Goal: Task Accomplishment & Management: Manage account settings

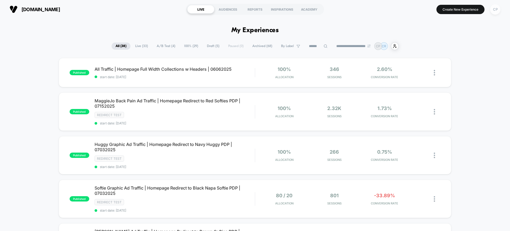
click at [496, 8] on div "CP" at bounding box center [495, 9] width 10 height 10
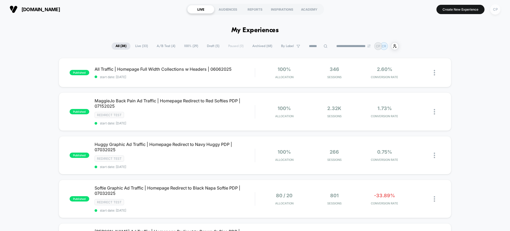
click at [493, 11] on div "CP" at bounding box center [495, 9] width 10 height 10
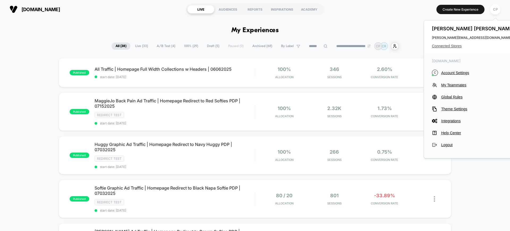
click at [451, 48] on span "Connected Stores" at bounding box center [474, 46] width 84 height 4
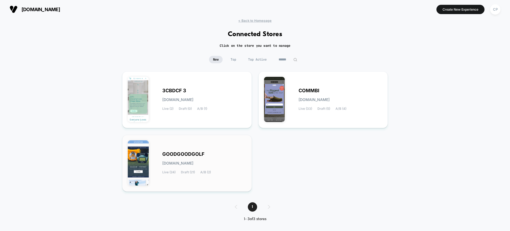
click at [194, 159] on div "GOODGOODGOLF goodgoodgolf.myshopify.com Live (24) Draft (21) A/B (2)" at bounding box center [204, 163] width 84 height 22
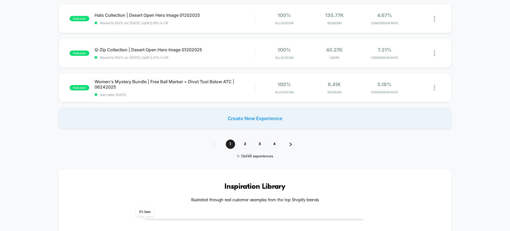
scroll to position [398, 0]
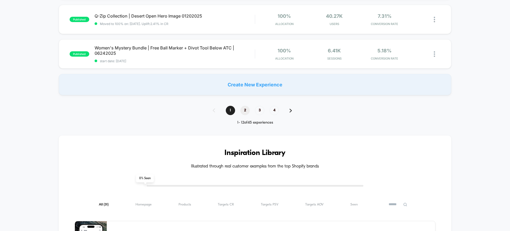
click at [244, 109] on span "2" at bounding box center [244, 110] width 9 height 9
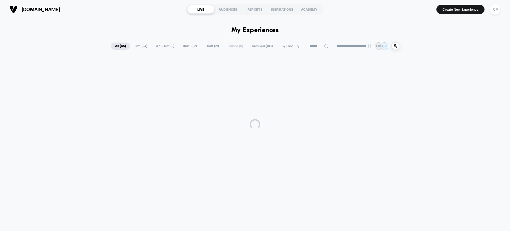
scroll to position [0, 0]
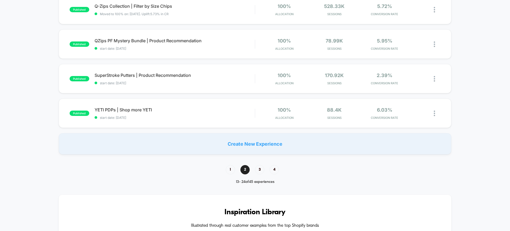
scroll to position [365, 0]
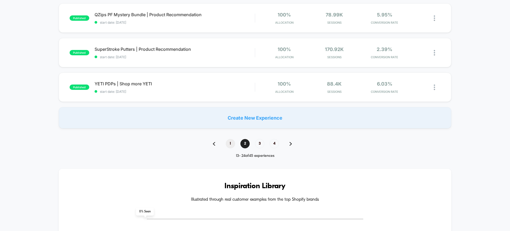
click at [233, 142] on span "1" at bounding box center [230, 143] width 9 height 9
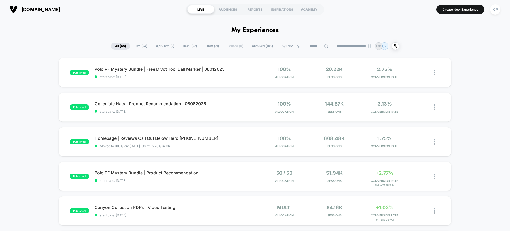
drag, startPoint x: 495, startPoint y: 91, endPoint x: 404, endPoint y: 90, distance: 91.8
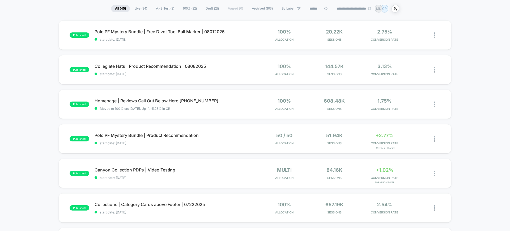
scroll to position [33, 0]
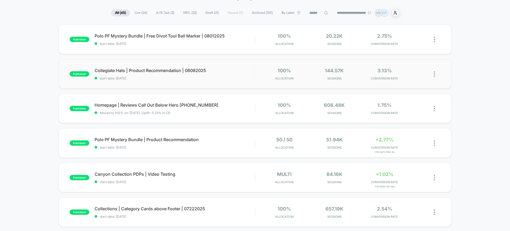
click at [434, 73] on img at bounding box center [433, 74] width 1 height 6
click at [410, 56] on div "Duplicate" at bounding box center [407, 56] width 48 height 12
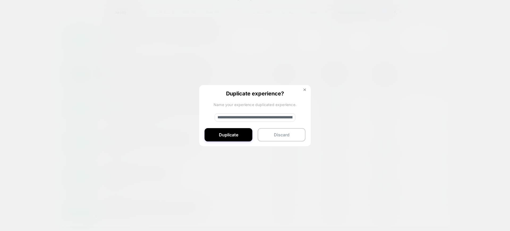
drag, startPoint x: 270, startPoint y: 117, endPoint x: 215, endPoint y: 117, distance: 55.5
click at [215, 117] on input "**********" at bounding box center [254, 117] width 81 height 8
type input "**********"
click at [233, 136] on button "Duplicate" at bounding box center [228, 134] width 48 height 13
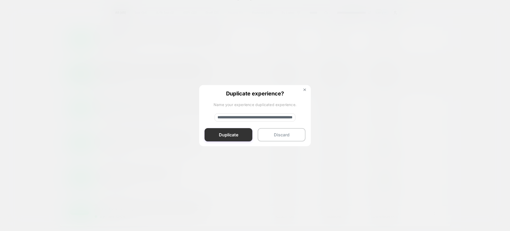
scroll to position [0, 0]
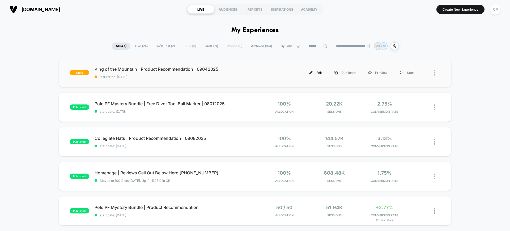
click at [316, 70] on div "Edit" at bounding box center [315, 73] width 25 height 12
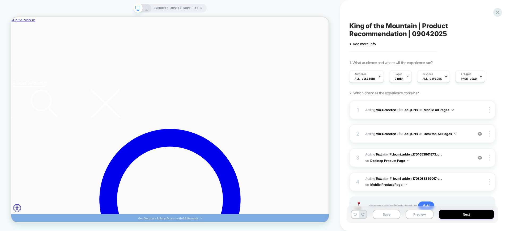
drag, startPoint x: 389, startPoint y: 109, endPoint x: 383, endPoint y: 123, distance: 15.6
click at [383, 123] on div "1 #_loomi_addon_1708088369017_dup1708089036_dup1754653639_dup1756992124 Adding …" at bounding box center [422, 164] width 146 height 128
click at [384, 132] on b "Mini Collection" at bounding box center [385, 133] width 20 height 4
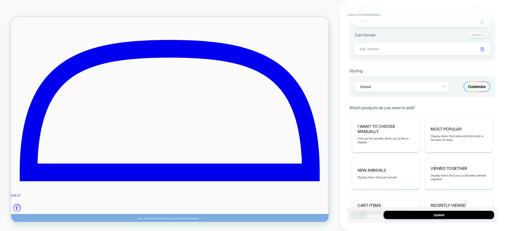
scroll to position [199, 0]
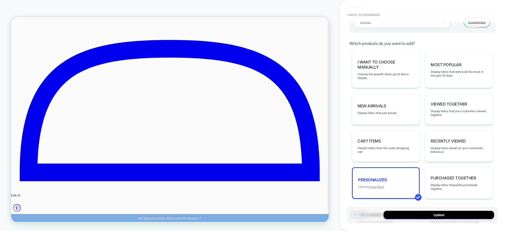
click at [377, 186] on u "more filters" at bounding box center [376, 187] width 15 height 4
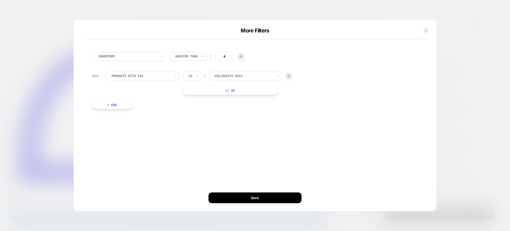
click at [234, 76] on div at bounding box center [243, 76] width 58 height 5
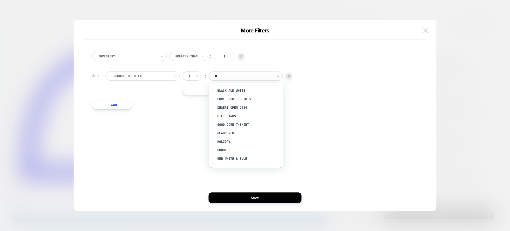
type input "***"
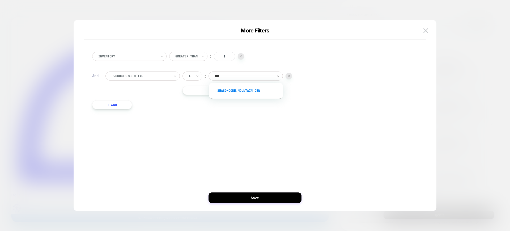
click at [234, 90] on div "SeasonCode:Mountain Dew" at bounding box center [248, 90] width 69 height 8
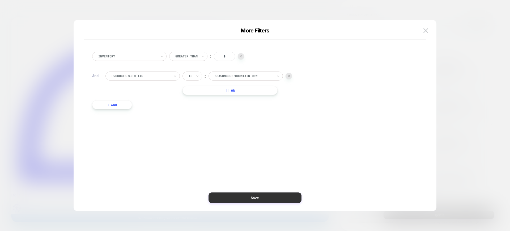
click at [256, 196] on button "Save" at bounding box center [254, 197] width 93 height 11
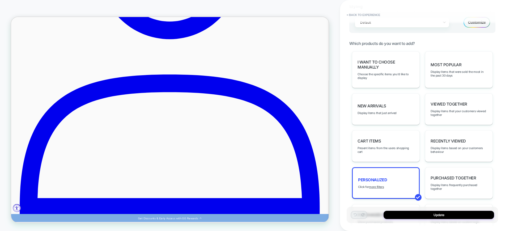
scroll to position [221, 0]
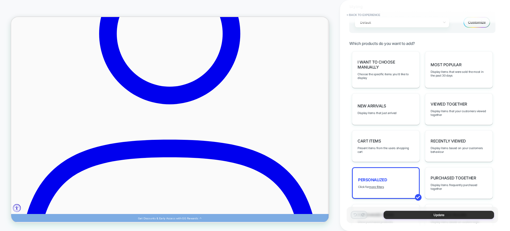
click at [427, 214] on button "Update" at bounding box center [438, 214] width 110 height 8
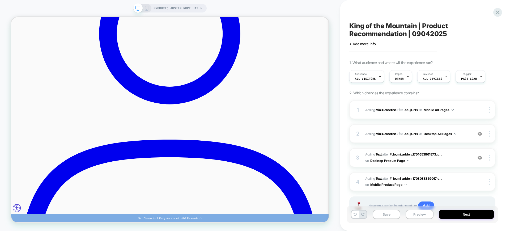
scroll to position [0, 0]
click at [489, 159] on div at bounding box center [490, 157] width 10 height 6
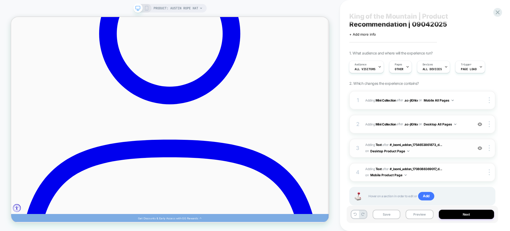
scroll to position [24, 0]
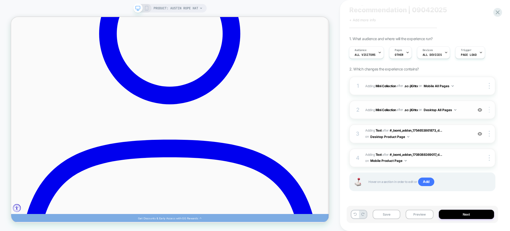
click at [489, 110] on div at bounding box center [490, 110] width 10 height 6
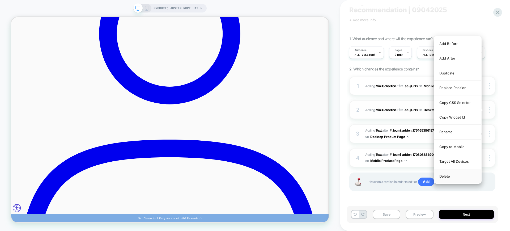
click at [447, 177] on div "Delete" at bounding box center [457, 176] width 47 height 14
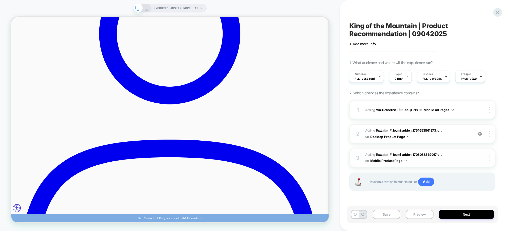
click at [488, 158] on img at bounding box center [488, 158] width 1 height 6
click at [452, 194] on div "1 #_loomi_addon_1708088369017_dup1708089036_dup1754653639_dup1756992124 Adding …" at bounding box center [422, 152] width 146 height 104
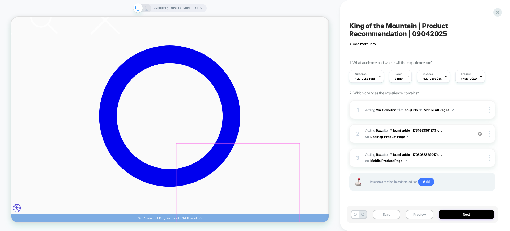
scroll to position [88, 0]
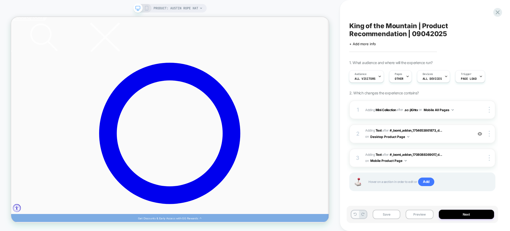
click at [353, 213] on icon at bounding box center [354, 213] width 3 height 3
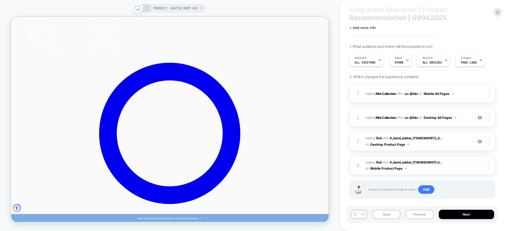
scroll to position [24, 0]
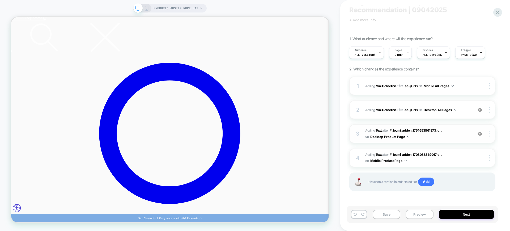
click at [489, 134] on img at bounding box center [488, 134] width 1 height 6
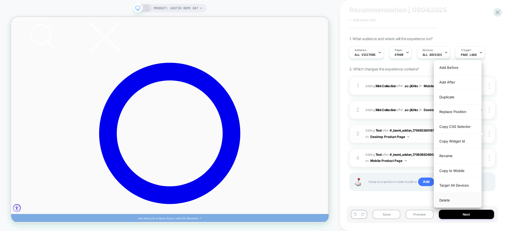
click at [449, 199] on div "Delete" at bounding box center [457, 200] width 47 height 14
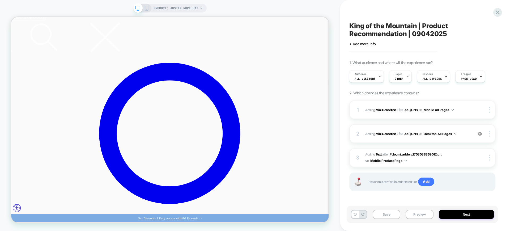
scroll to position [0, 0]
click at [146, 6] on icon at bounding box center [146, 8] width 5 height 5
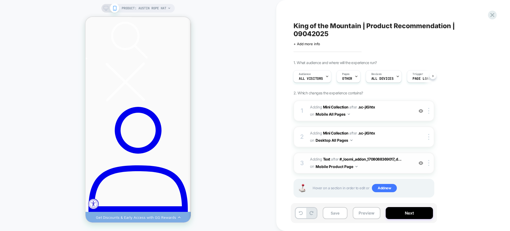
click at [429, 159] on div "3 #_loomi_addon_1754661052568_dup1756992124 Adding Text AFTER #_loomi_addon_170…" at bounding box center [363, 162] width 141 height 21
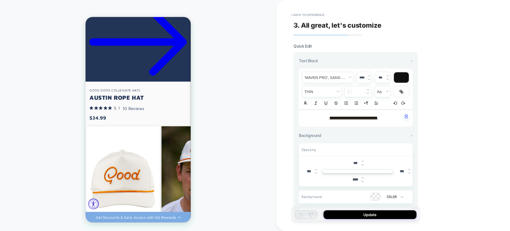
scroll to position [781, 0]
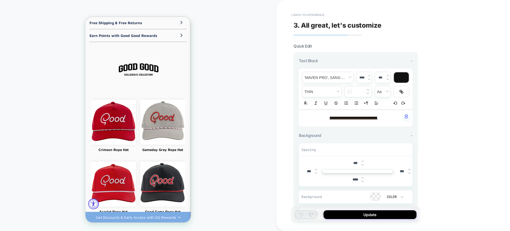
click at [316, 15] on button "< Back to experience" at bounding box center [307, 15] width 39 height 8
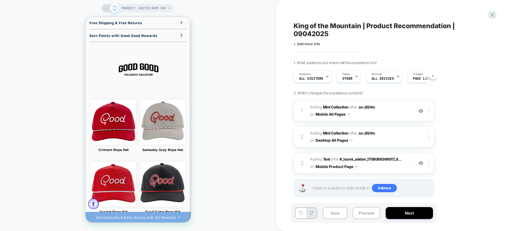
scroll to position [0, 0]
click at [429, 163] on img at bounding box center [428, 163] width 1 height 6
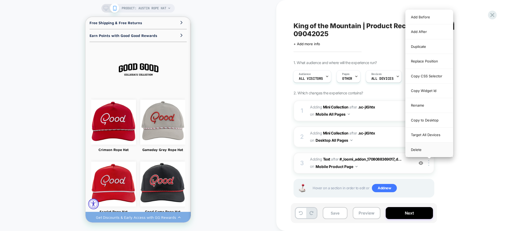
click at [424, 150] on div "Delete" at bounding box center [428, 149] width 47 height 14
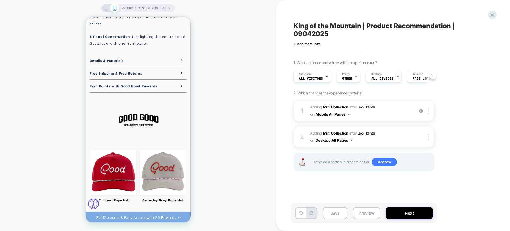
scroll to position [757, 0]
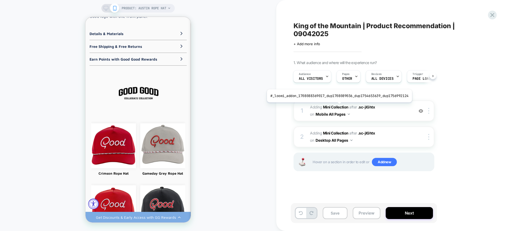
click at [337, 106] on b "Mini Collection" at bounding box center [335, 107] width 25 height 5
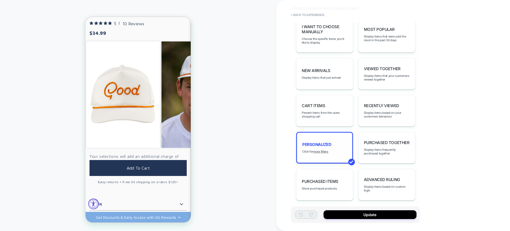
scroll to position [238, 0]
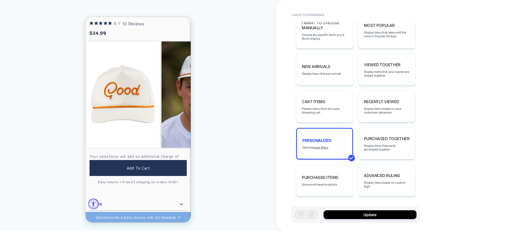
click at [321, 150] on div "personalized Click for more filters" at bounding box center [324, 144] width 57 height 32
click at [321, 148] on u "more filters" at bounding box center [320, 147] width 15 height 4
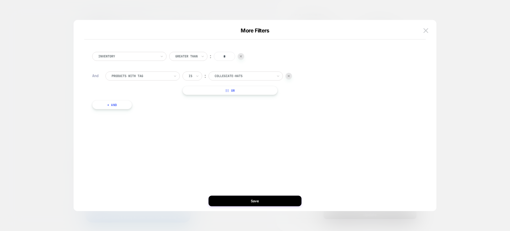
click at [230, 74] on div at bounding box center [243, 76] width 58 height 5
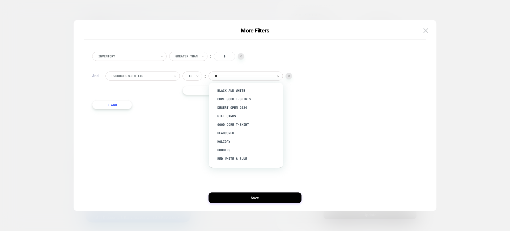
type input "***"
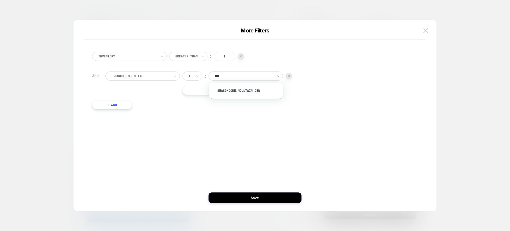
click at [243, 91] on div "SeasonCode:Mountain Dew" at bounding box center [248, 90] width 69 height 8
click at [260, 197] on button "Save" at bounding box center [254, 197] width 93 height 11
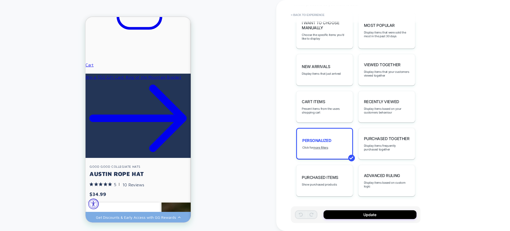
scroll to position [320, 0]
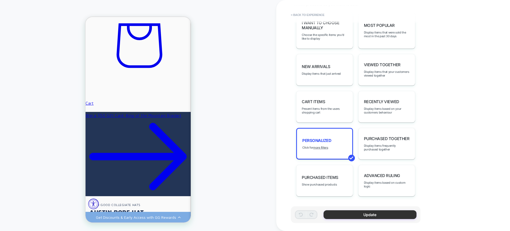
click at [354, 214] on button "Update" at bounding box center [369, 214] width 93 height 9
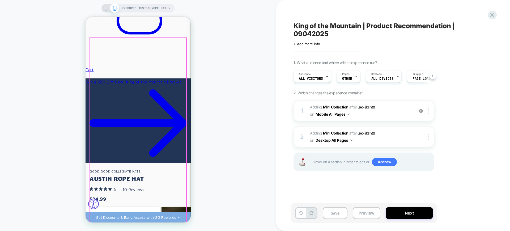
scroll to position [353, 0]
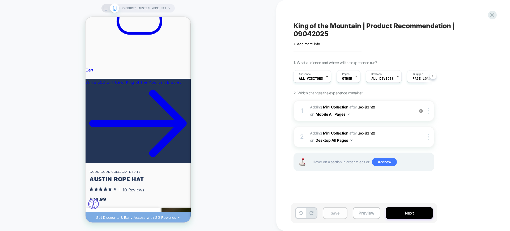
click at [330, 210] on button "Save" at bounding box center [334, 213] width 25 height 12
click at [494, 14] on icon at bounding box center [491, 14] width 7 height 7
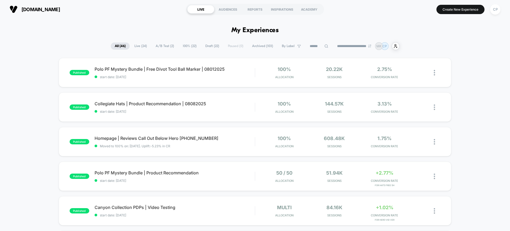
click at [260, 45] on span "Archived ( 103 )" at bounding box center [262, 45] width 29 height 7
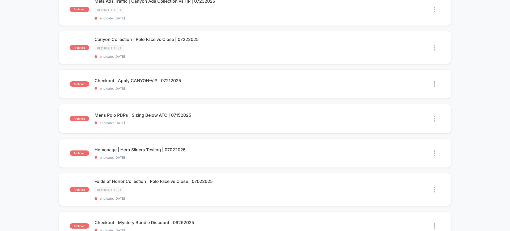
scroll to position [133, 0]
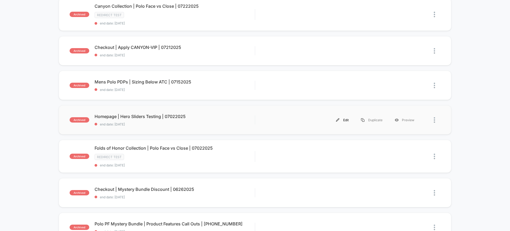
click at [342, 120] on div "Edit" at bounding box center [342, 120] width 25 height 12
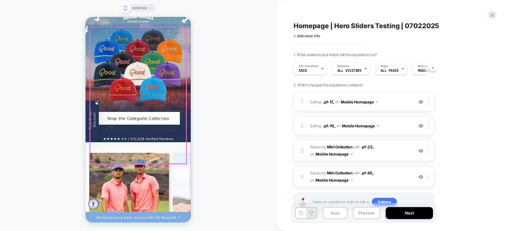
scroll to position [531, 0]
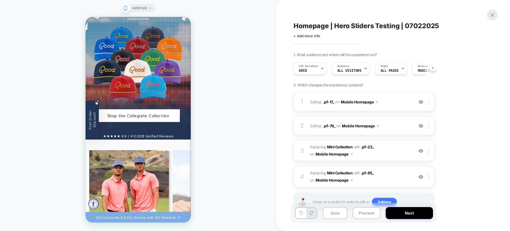
click at [491, 14] on icon at bounding box center [492, 15] width 4 height 4
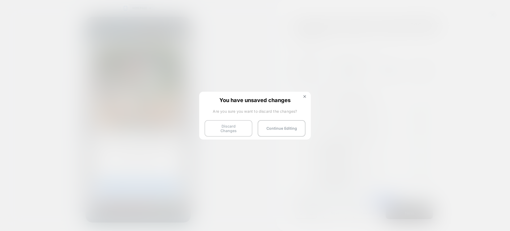
click at [227, 125] on button "Discard Changes" at bounding box center [228, 128] width 48 height 16
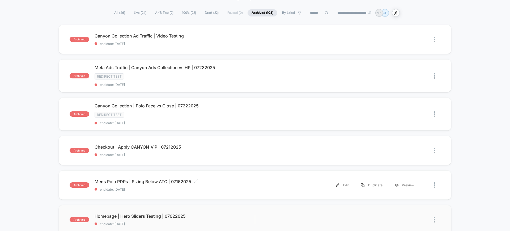
scroll to position [100, 0]
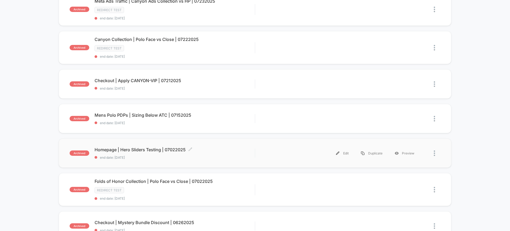
click at [172, 149] on span "Homepage | Hero Sliders Testing | 07022025 Click to edit experience details" at bounding box center [174, 149] width 160 height 5
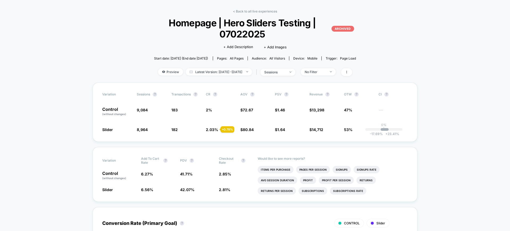
scroll to position [33, 0]
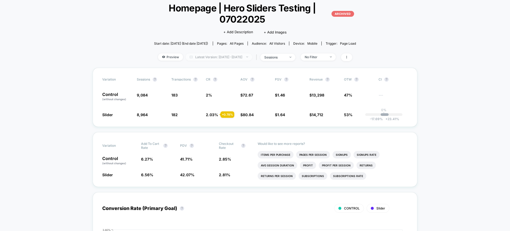
click at [231, 55] on span "Latest Version: Jul 8, 2025 - Jul 9, 2025" at bounding box center [219, 56] width 66 height 7
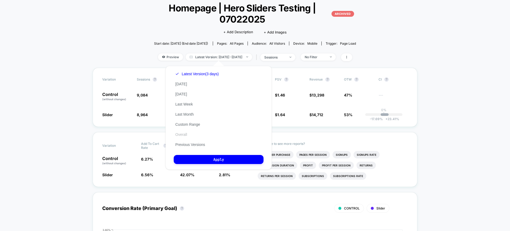
click at [183, 134] on button "Overall" at bounding box center [181, 134] width 15 height 5
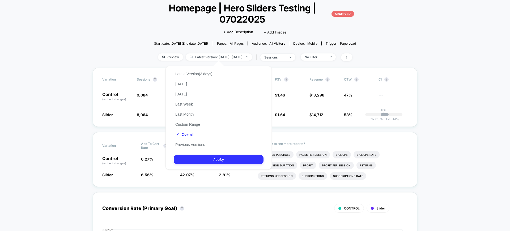
click at [209, 159] on button "Apply" at bounding box center [219, 159] width 90 height 9
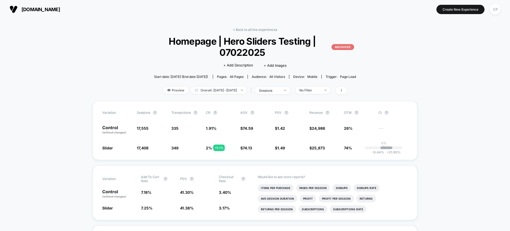
click at [248, 28] on link "< Back to all live experiences" at bounding box center [255, 30] width 44 height 4
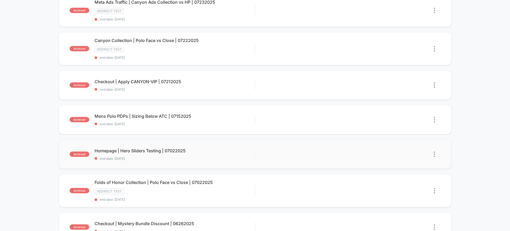
scroll to position [100, 0]
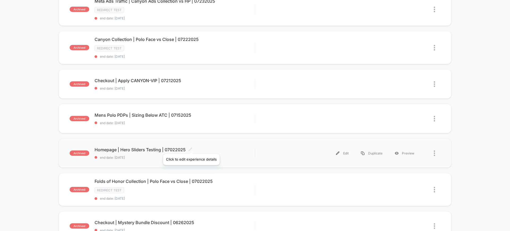
click at [191, 147] on icon at bounding box center [190, 149] width 4 height 4
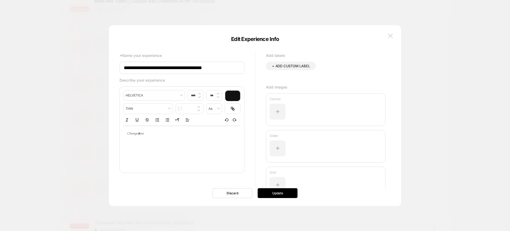
click at [394, 36] on div "**********" at bounding box center [255, 118] width 292 height 175
click at [391, 36] on img at bounding box center [390, 35] width 5 height 5
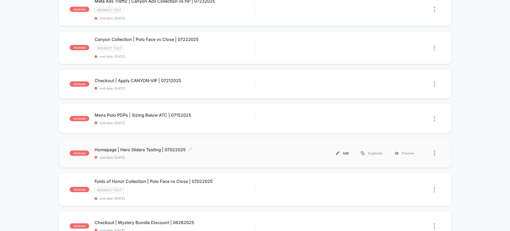
click at [344, 157] on div "Edit" at bounding box center [342, 153] width 25 height 12
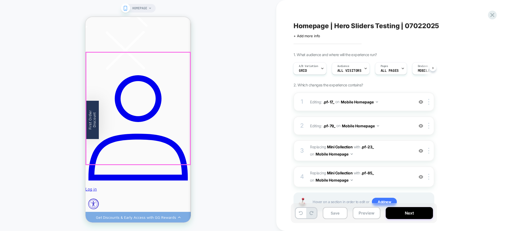
scroll to position [0, 571]
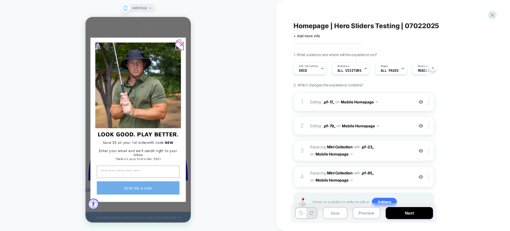
click at [178, 45] on circle "Close dialog" at bounding box center [181, 44] width 8 height 8
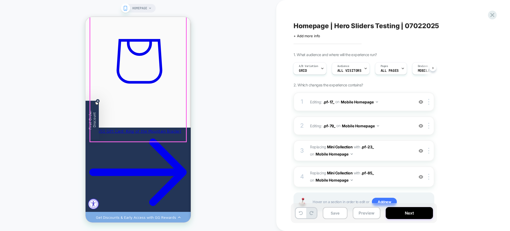
scroll to position [365, 0]
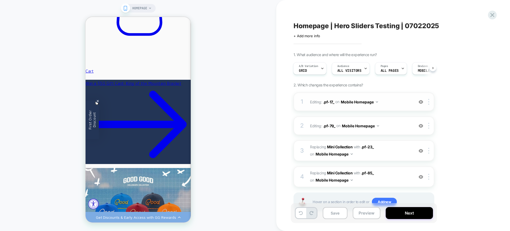
click at [420, 101] on img at bounding box center [420, 102] width 5 height 5
click at [421, 128] on div at bounding box center [420, 126] width 9 height 6
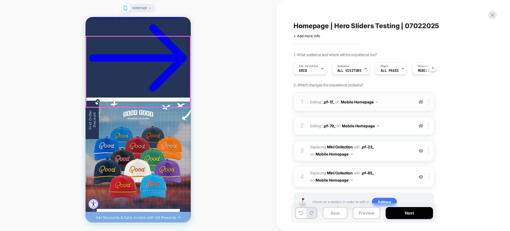
scroll to position [464, 0]
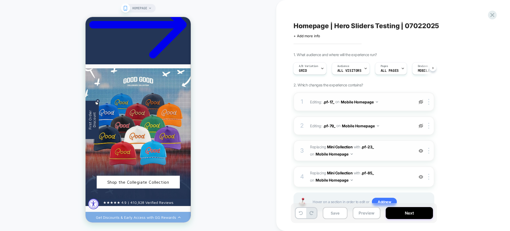
click at [420, 150] on img at bounding box center [420, 150] width 5 height 5
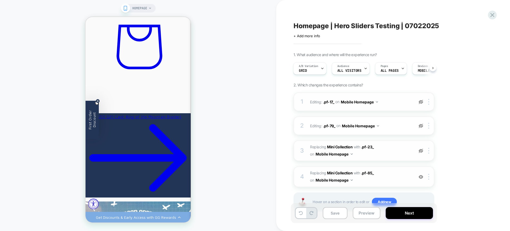
click at [420, 175] on img at bounding box center [420, 176] width 5 height 5
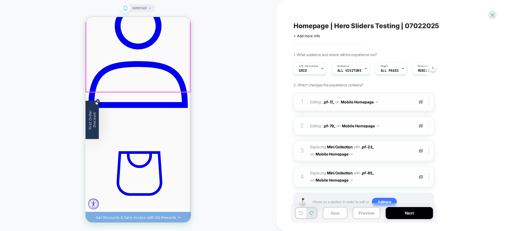
scroll to position [199, 0]
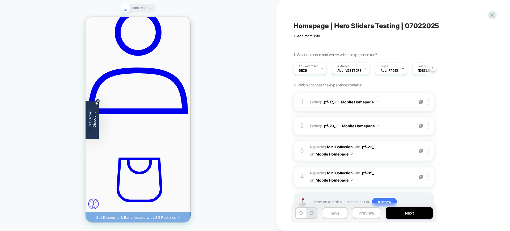
click at [421, 150] on img at bounding box center [420, 150] width 5 height 5
click at [423, 177] on div at bounding box center [420, 177] width 9 height 6
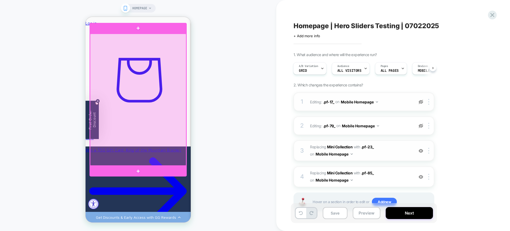
scroll to position [365, 0]
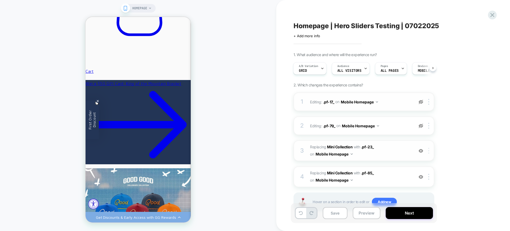
click at [430, 150] on div at bounding box center [429, 151] width 9 height 6
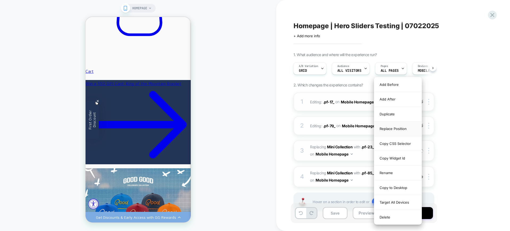
click at [405, 128] on div "Replace Position" at bounding box center [397, 128] width 47 height 15
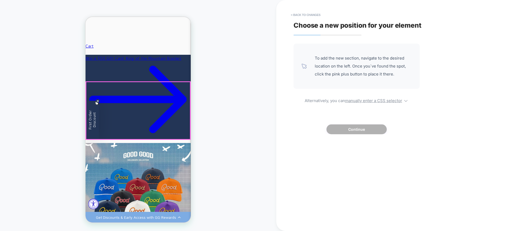
scroll to position [398, 0]
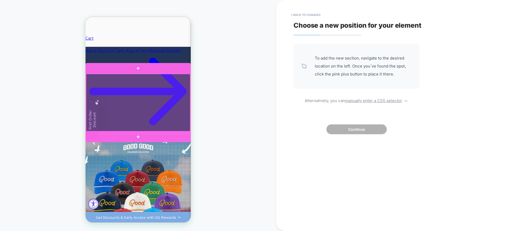
click at [167, 75] on div at bounding box center [138, 103] width 104 height 58
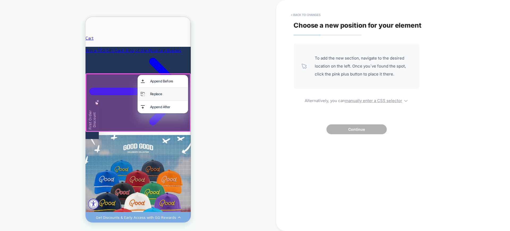
click at [166, 96] on div "Replace" at bounding box center [167, 94] width 35 height 6
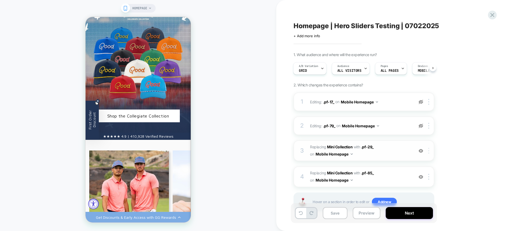
scroll to position [0, 64]
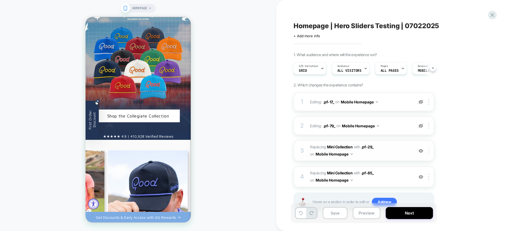
click at [0, 0] on img at bounding box center [0, 0] width 0 height 0
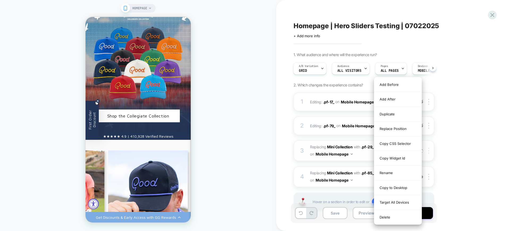
click at [0, 0] on img at bounding box center [0, 0] width 0 height 0
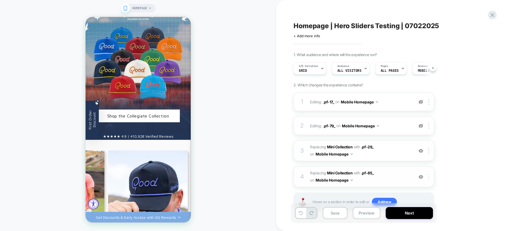
click at [0, 0] on div at bounding box center [0, 0] width 0 height 0
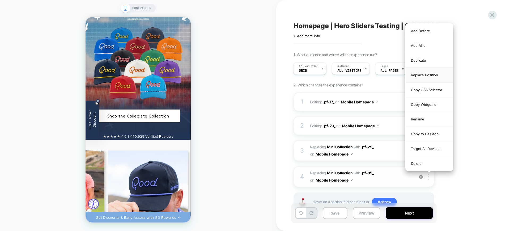
click at [427, 76] on div "Replace Position" at bounding box center [428, 75] width 47 height 15
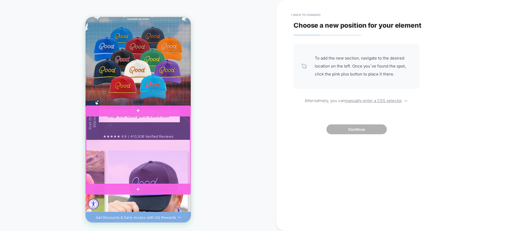
click at [160, 118] on div at bounding box center [138, 150] width 104 height 68
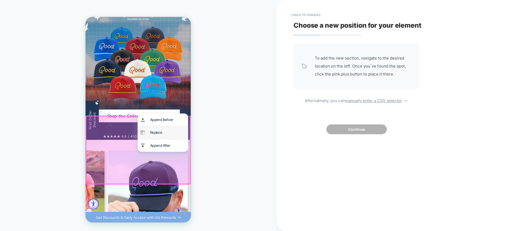
click at [161, 130] on div "Replace" at bounding box center [167, 132] width 35 height 6
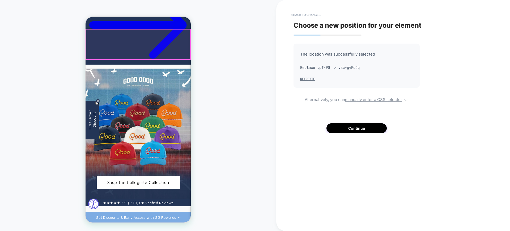
scroll to position [497, 0]
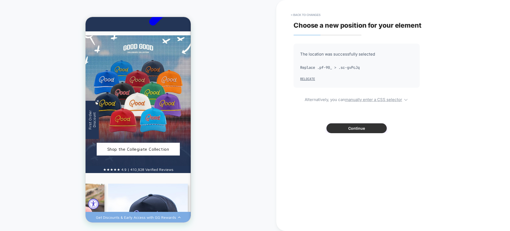
click at [336, 129] on button "Continue" at bounding box center [356, 128] width 60 height 10
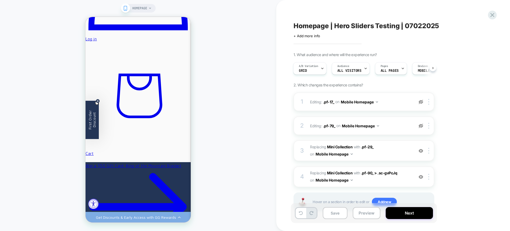
scroll to position [331, 0]
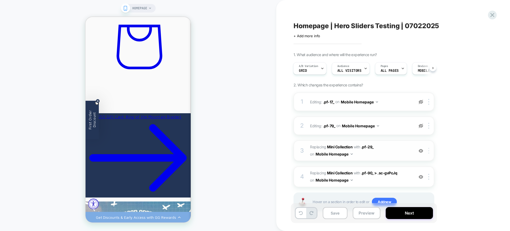
click at [429, 149] on img at bounding box center [428, 151] width 1 height 6
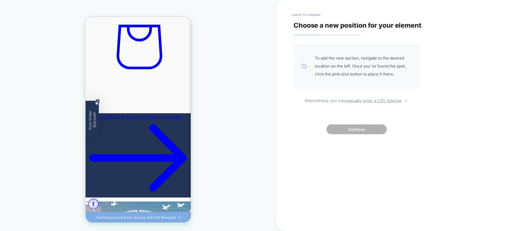
scroll to position [398, 0]
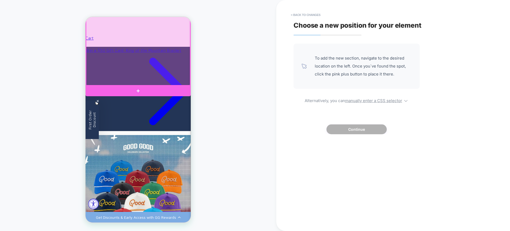
click at [168, 90] on div at bounding box center [137, 90] width 105 height 11
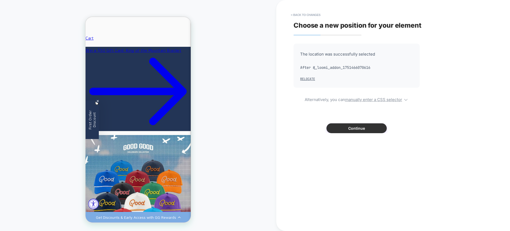
click at [362, 127] on button "Continue" at bounding box center [356, 128] width 60 height 10
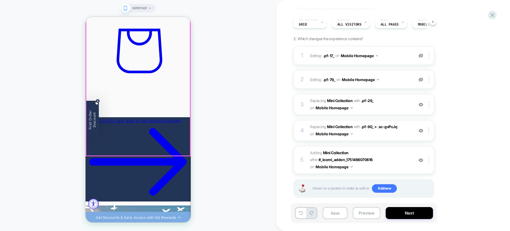
scroll to position [398, 0]
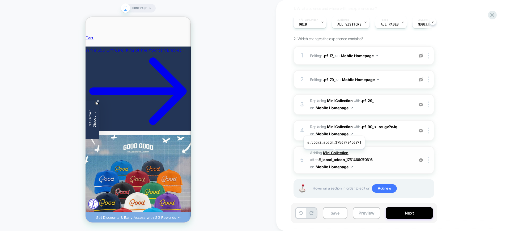
click at [0, 0] on b "Mini Collection" at bounding box center [0, 0] width 0 height 0
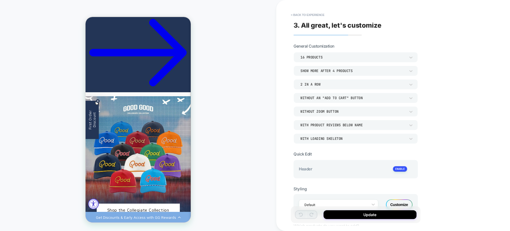
scroll to position [166, 0]
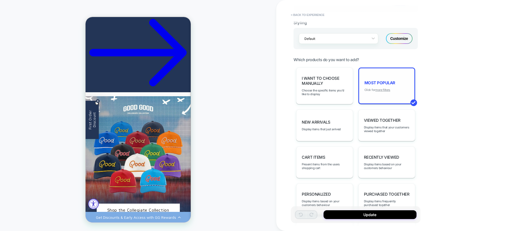
click at [380, 90] on u "more filters" at bounding box center [382, 90] width 15 height 4
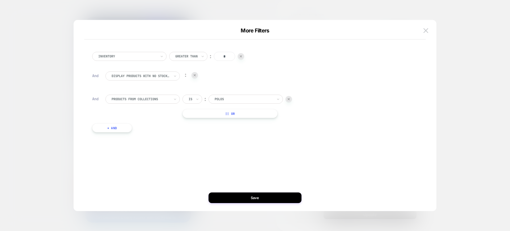
type input "*****"
click at [242, 113] on div "Hoodies & Sweatshirts" at bounding box center [248, 113] width 69 height 8
click at [231, 114] on button "|| Or" at bounding box center [229, 113] width 95 height 9
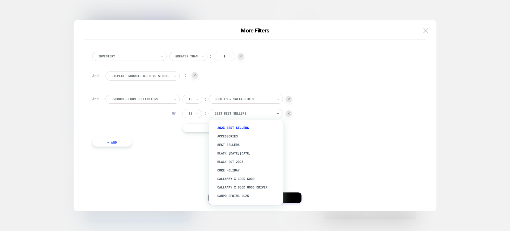
click at [232, 114] on div at bounding box center [243, 113] width 58 height 5
type input "*"
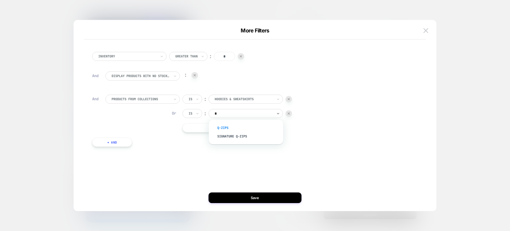
click at [225, 127] on div "Q-Zips" at bounding box center [248, 127] width 69 height 8
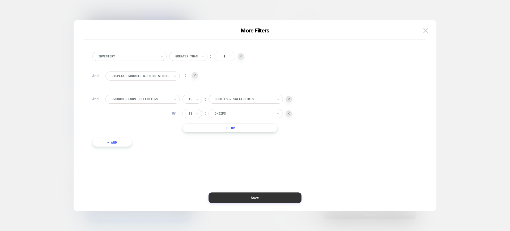
click at [276, 198] on button "Save" at bounding box center [254, 197] width 93 height 11
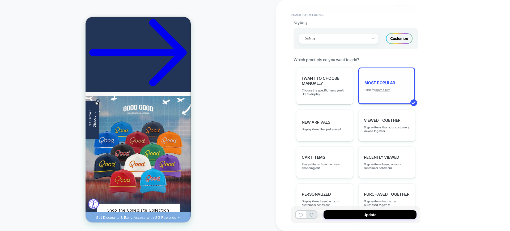
click at [386, 90] on u "more filters" at bounding box center [382, 90] width 15 height 4
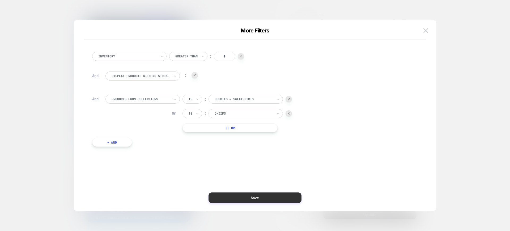
click at [241, 199] on button "Save" at bounding box center [254, 197] width 93 height 11
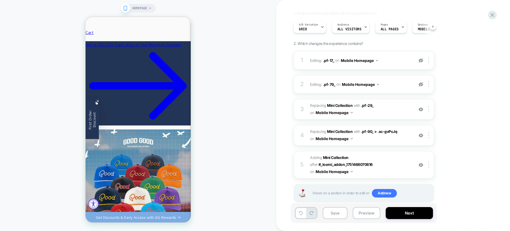
scroll to position [46, 0]
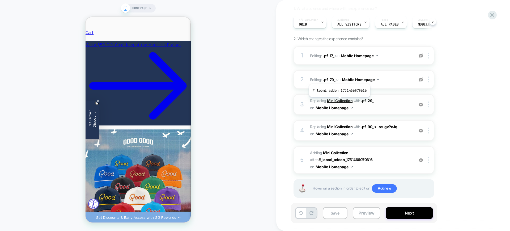
click at [0, 0] on b "Mini Collection" at bounding box center [0, 0] width 0 height 0
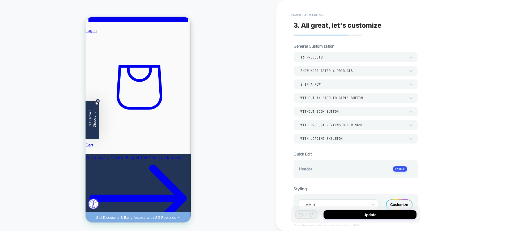
scroll to position [199, 0]
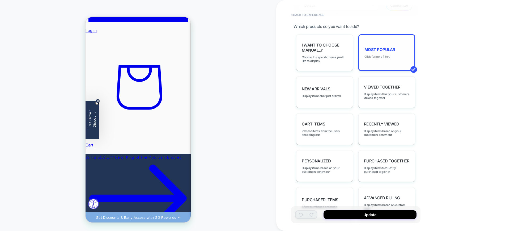
click at [385, 55] on u "more filters" at bounding box center [382, 57] width 15 height 4
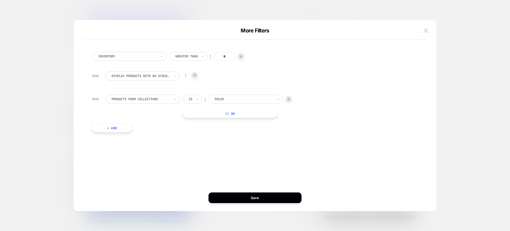
click at [0, 0] on button "+ And" at bounding box center [0, 0] width 0 height 0
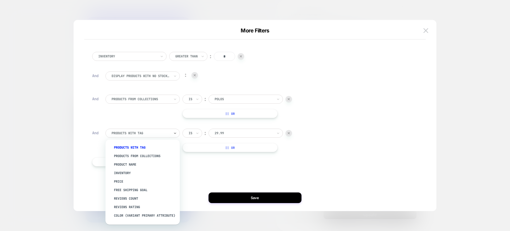
click at [125, 131] on div at bounding box center [140, 133] width 58 height 5
click at [196, 132] on icon at bounding box center [197, 132] width 4 height 5
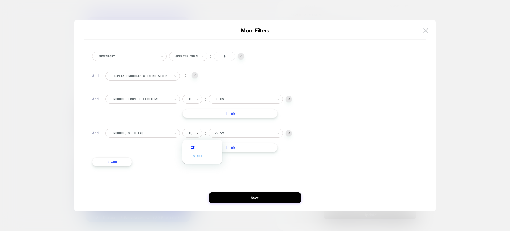
click at [195, 155] on div "Is not" at bounding box center [205, 156] width 35 height 8
click at [239, 132] on div at bounding box center [251, 133] width 58 height 5
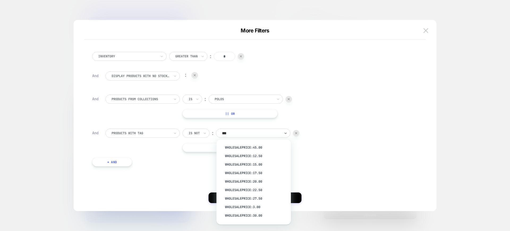
type input "****"
click at [0, 0] on div "sale" at bounding box center [0, 0] width 0 height 0
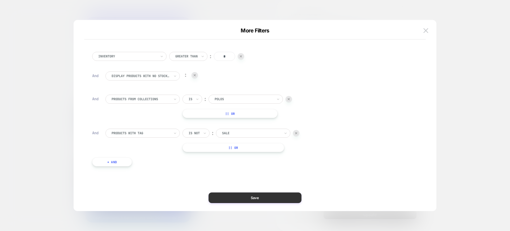
click at [0, 0] on button "Save" at bounding box center [0, 0] width 0 height 0
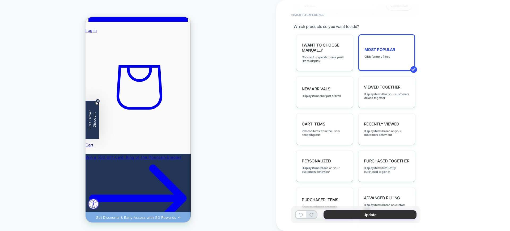
click at [0, 0] on button "Update" at bounding box center [0, 0] width 0 height 0
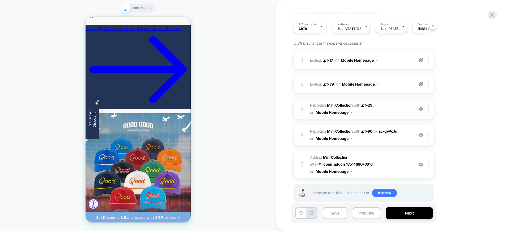
scroll to position [46, 0]
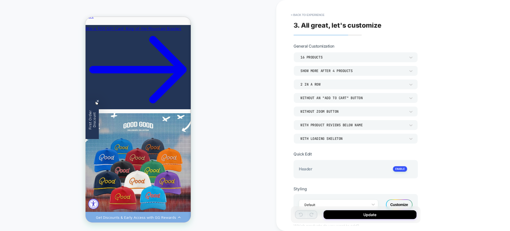
scroll to position [437, 0]
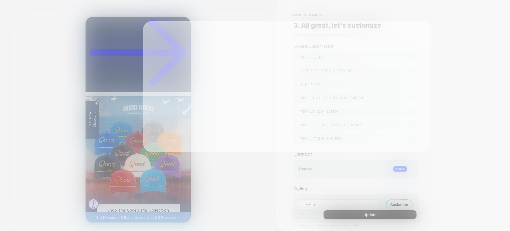
scroll to position [199, 0]
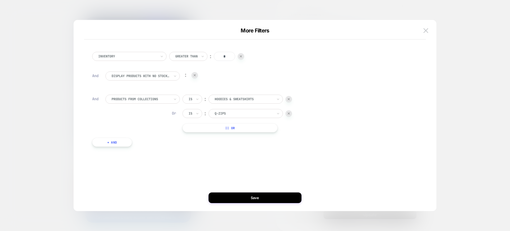
click at [116, 140] on button "+ And" at bounding box center [112, 141] width 40 height 9
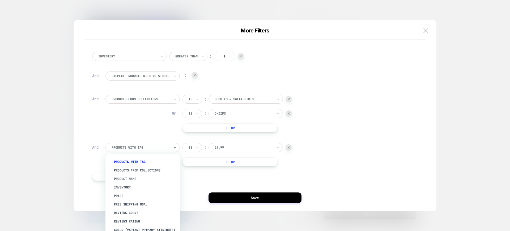
click at [136, 147] on div at bounding box center [140, 147] width 58 height 5
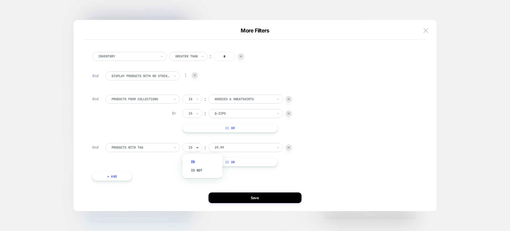
click at [198, 145] on icon at bounding box center [197, 147] width 4 height 5
click at [198, 167] on div "Is not" at bounding box center [205, 170] width 35 height 8
click at [229, 147] on div at bounding box center [251, 147] width 58 height 5
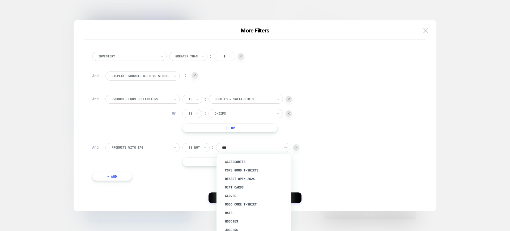
type input "****"
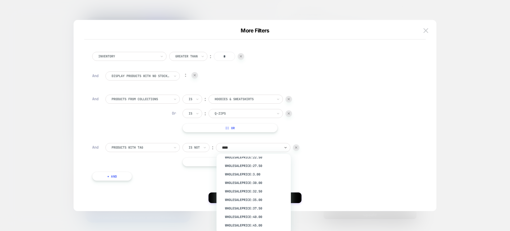
scroll to position [89, 0]
click at [231, 225] on div "sale" at bounding box center [256, 226] width 69 height 8
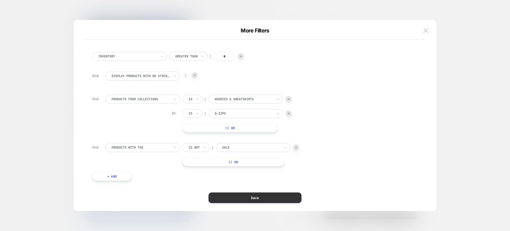
click at [263, 195] on button "Save" at bounding box center [254, 197] width 93 height 11
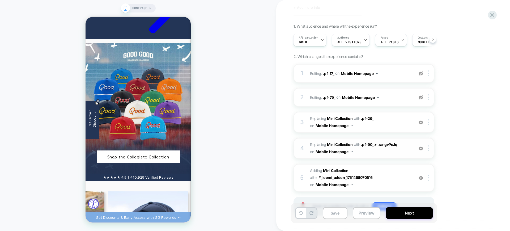
scroll to position [46, 0]
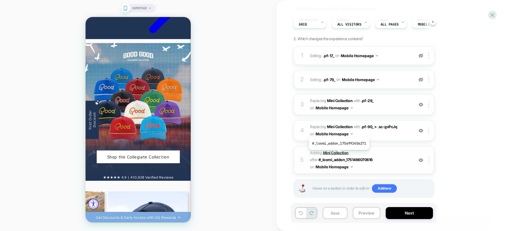
click at [0, 0] on b "Mini Collection" at bounding box center [0, 0] width 0 height 0
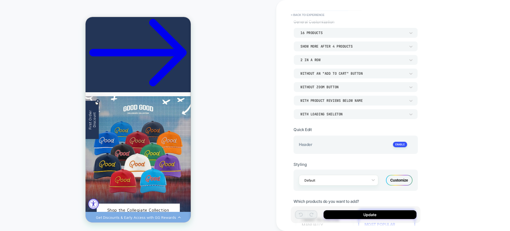
scroll to position [68, 0]
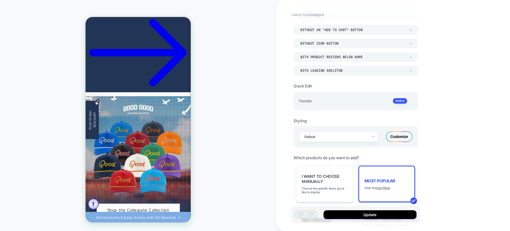
click at [407, 136] on div "Customize" at bounding box center [399, 136] width 27 height 11
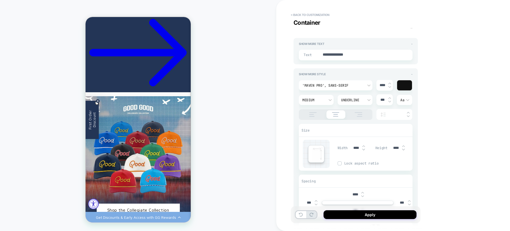
scroll to position [1128, 0]
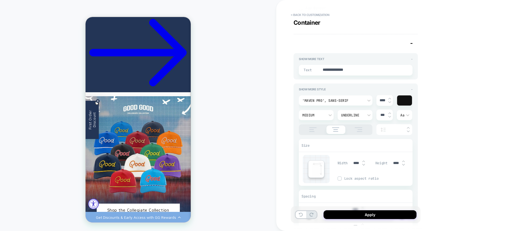
type textarea "*"
drag, startPoint x: 352, startPoint y: 67, endPoint x: 361, endPoint y: 67, distance: 8.8
type textarea "**********"
type textarea "*"
type textarea "**********"
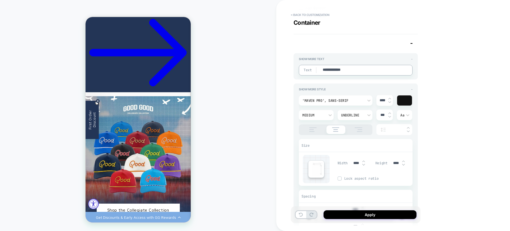
type textarea "*"
type textarea "**********"
type textarea "*"
type textarea "**********"
type textarea "*"
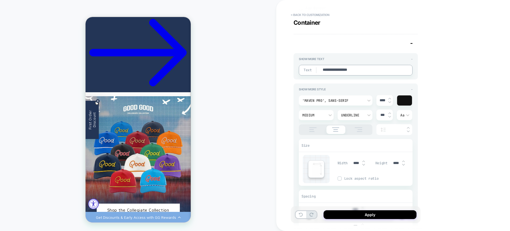
type textarea "**********"
type textarea "*"
type textarea "**********"
type textarea "*"
type textarea "**********"
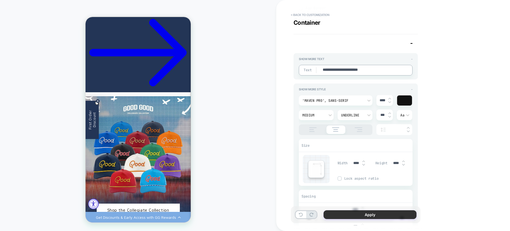
click at [357, 213] on button "Apply" at bounding box center [369, 214] width 93 height 9
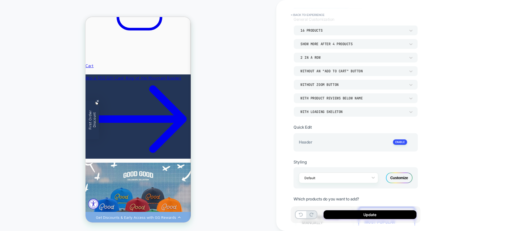
scroll to position [66, 0]
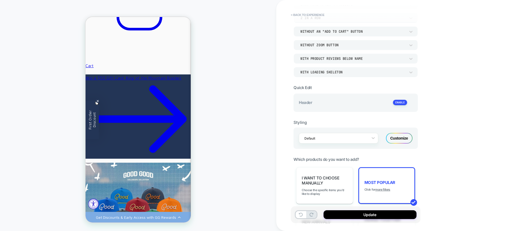
click at [392, 138] on div "Customize" at bounding box center [399, 138] width 27 height 11
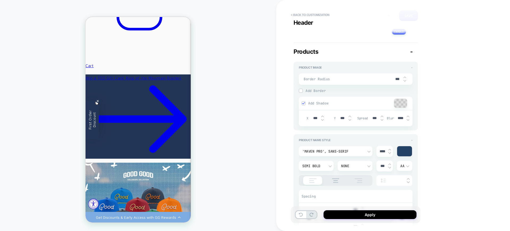
type textarea "*"
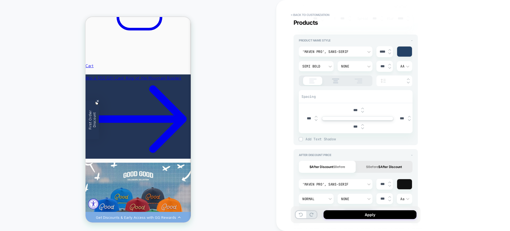
click at [353, 110] on input "***" at bounding box center [355, 110] width 12 height 5
type input "****"
type textarea "*"
type input "***"
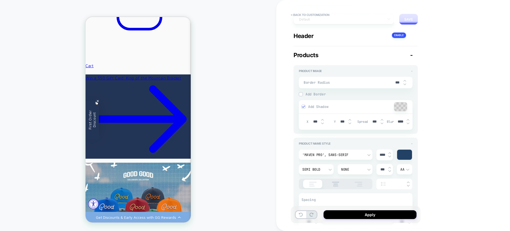
scroll to position [33, 0]
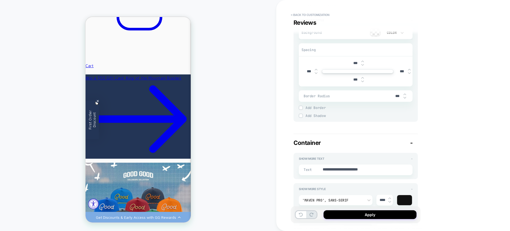
type textarea "*"
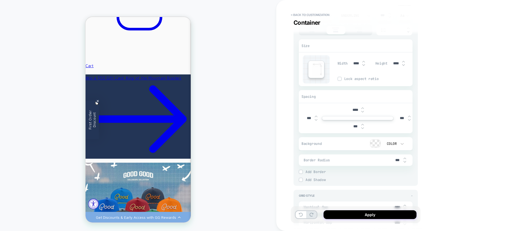
drag, startPoint x: 354, startPoint y: 107, endPoint x: 348, endPoint y: 108, distance: 6.7
click at [348, 108] on div "****" at bounding box center [358, 109] width 110 height 11
type input "****"
type textarea "*"
drag, startPoint x: 356, startPoint y: 108, endPoint x: 349, endPoint y: 108, distance: 6.4
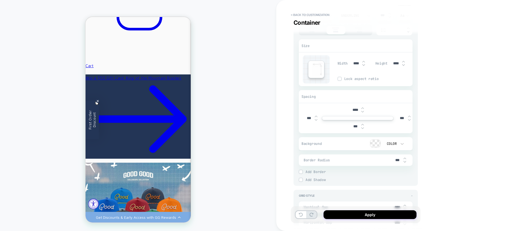
click at [349, 108] on input "****" at bounding box center [355, 109] width 12 height 5
type input "****"
type textarea "*"
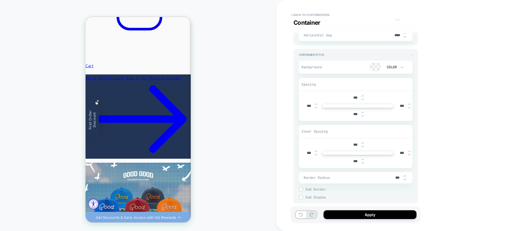
scroll to position [1425, 0]
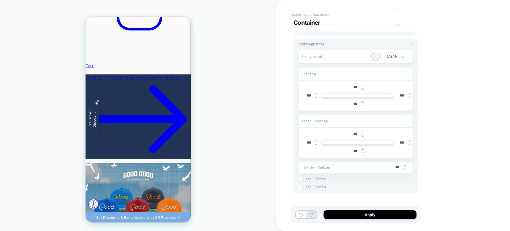
click at [352, 85] on input "***" at bounding box center [355, 87] width 12 height 5
type input "*****"
type textarea "*"
type input "****"
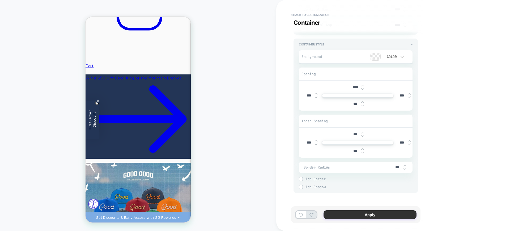
drag, startPoint x: 370, startPoint y: 214, endPoint x: 92, endPoint y: 137, distance: 287.8
click at [370, 214] on button "Apply" at bounding box center [369, 214] width 93 height 9
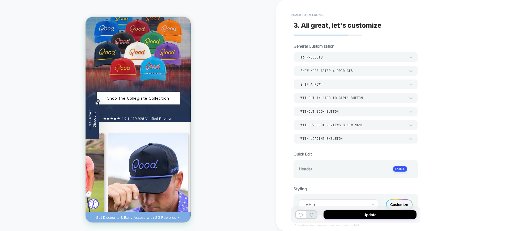
scroll to position [569, 0]
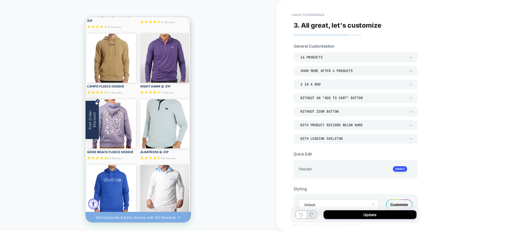
scroll to position [1034, 0]
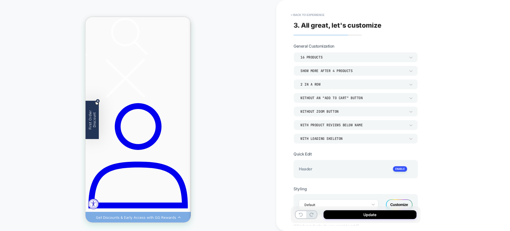
scroll to position [204, 0]
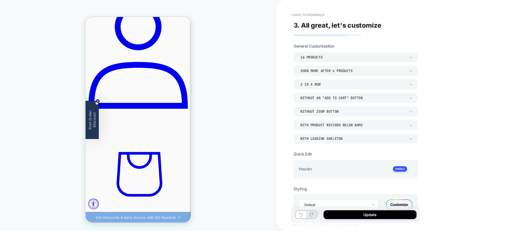
drag, startPoint x: 364, startPoint y: 213, endPoint x: 288, endPoint y: 194, distance: 78.0
click at [364, 213] on button "Update" at bounding box center [369, 214] width 93 height 9
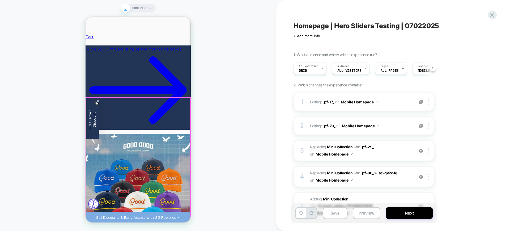
scroll to position [316, 0]
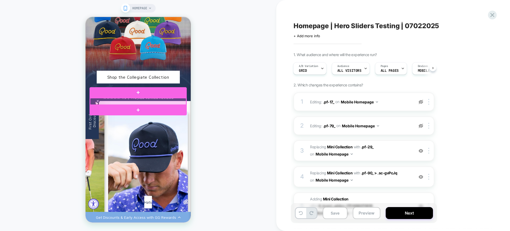
click at [147, 99] on div at bounding box center [138, 101] width 96 height 7
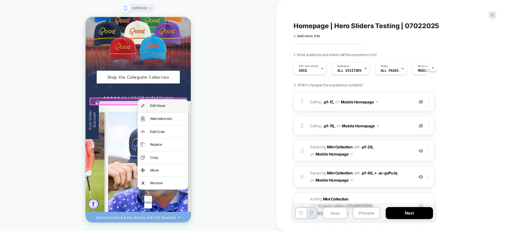
click at [157, 105] on div "Edit Visual" at bounding box center [167, 105] width 35 height 6
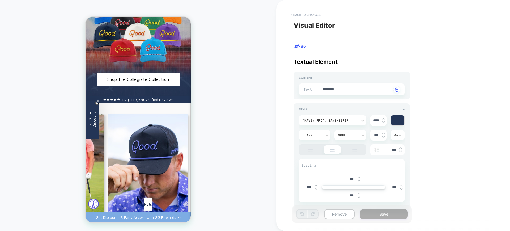
scroll to position [551, 0]
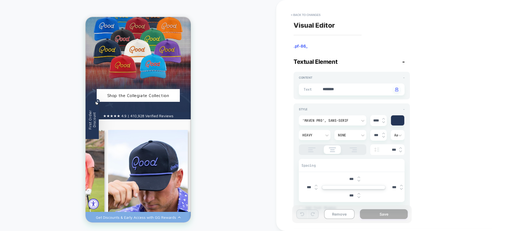
type textarea "*"
drag, startPoint x: 316, startPoint y: 87, endPoint x: 329, endPoint y: 89, distance: 13.2
type textarea "*********"
click at [330, 89] on textarea "*********" at bounding box center [357, 90] width 70 height 6
type textarea "*"
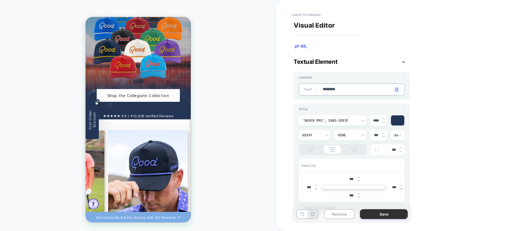
type textarea "*********"
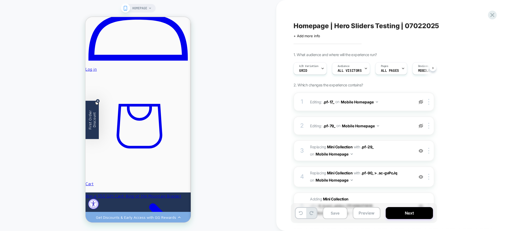
scroll to position [0, 0]
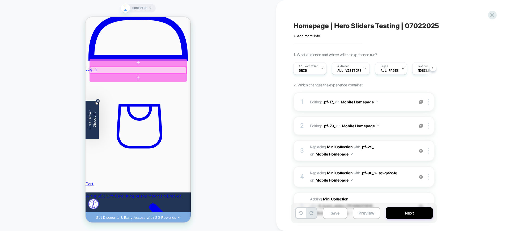
click at [143, 70] on div at bounding box center [138, 70] width 96 height 7
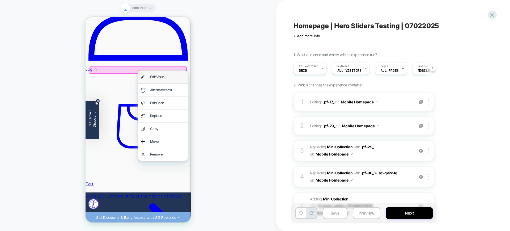
click at [148, 74] on div "Edit Visual" at bounding box center [162, 77] width 50 height 12
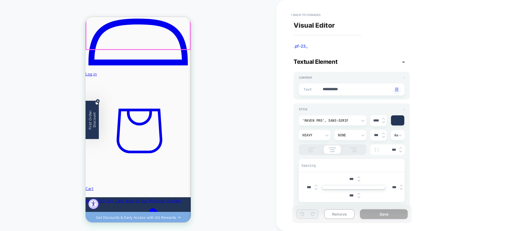
scroll to position [203, 0]
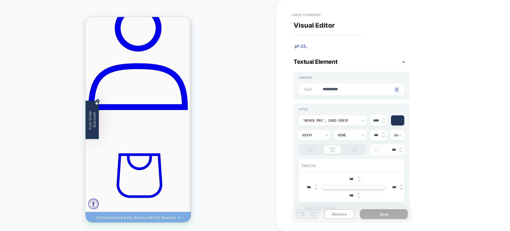
click at [322, 88] on textarea "**********" at bounding box center [357, 90] width 70 height 6
click at [328, 88] on textarea "**********" at bounding box center [357, 90] width 70 height 6
type textarea "*"
type textarea "*********"
type textarea "*"
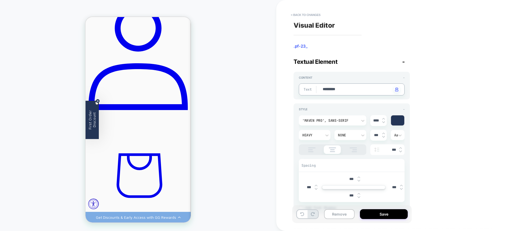
type textarea "**********"
type textarea "*"
type textarea "**********"
type textarea "*"
type textarea "**********"
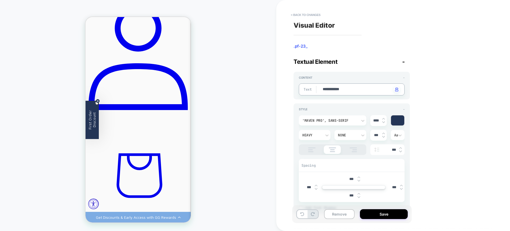
type textarea "*"
type textarea "**********"
click at [382, 212] on button "Save" at bounding box center [384, 214] width 48 height 10
type textarea "*"
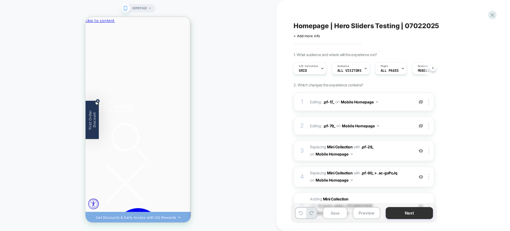
click at [0, 0] on button "Next" at bounding box center [0, 0] width 0 height 0
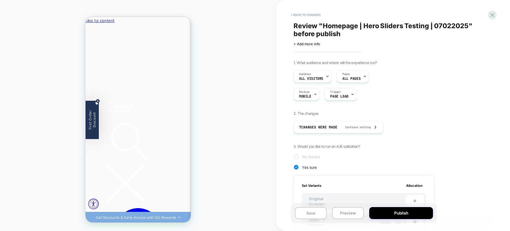
type input "**"
click at [463, 138] on div "1. What audience and where will the experience run? Audience All Visitors Pages…" at bounding box center [390, 222] width 194 height 325
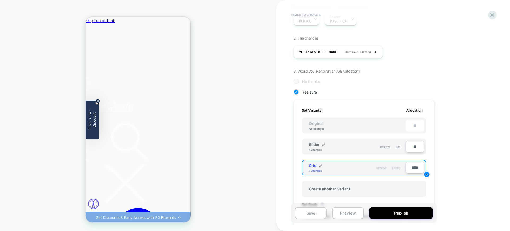
scroll to position [114, 0]
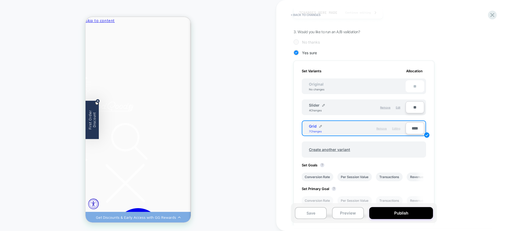
click at [0, 0] on span "Remove" at bounding box center [0, 0] width 0 height 0
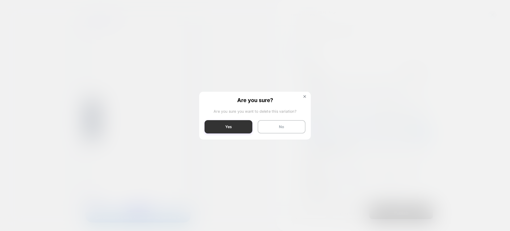
click at [235, 127] on button "Yes" at bounding box center [228, 126] width 48 height 13
type input "****"
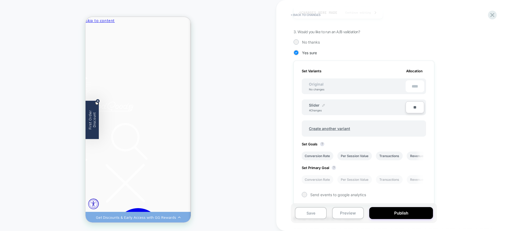
click at [323, 104] on img at bounding box center [323, 105] width 3 height 3
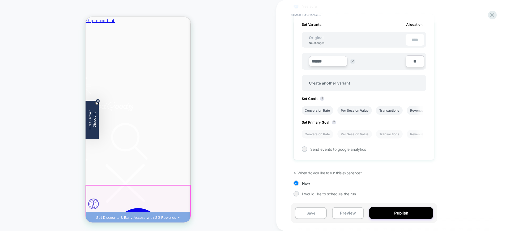
scroll to position [232, 0]
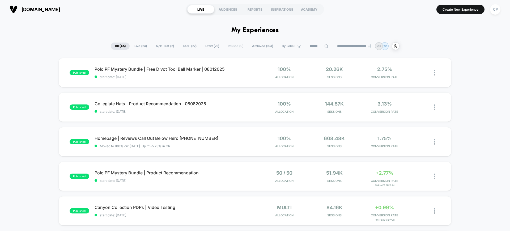
click at [208, 45] on span "Draft ( 22 )" at bounding box center [212, 45] width 22 height 7
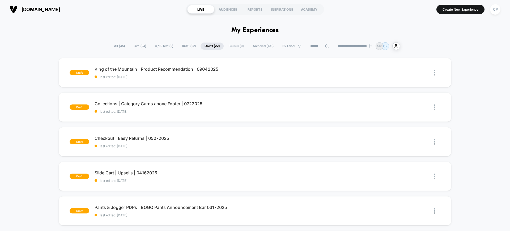
click at [261, 45] on span "Archived ( 103 )" at bounding box center [262, 45] width 29 height 7
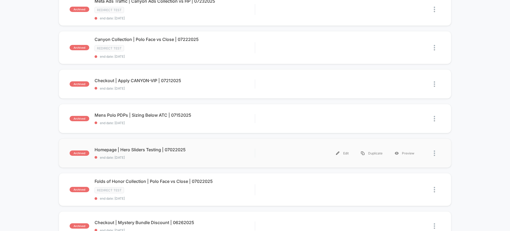
scroll to position [133, 0]
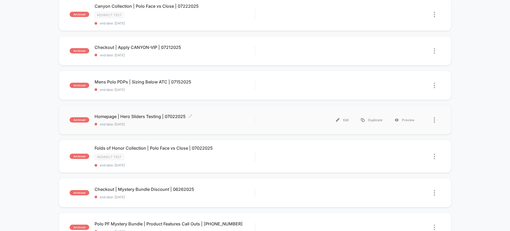
click at [162, 115] on span "Homepage | Hero Sliders Testing | 07022025 Click to edit experience details" at bounding box center [174, 116] width 160 height 5
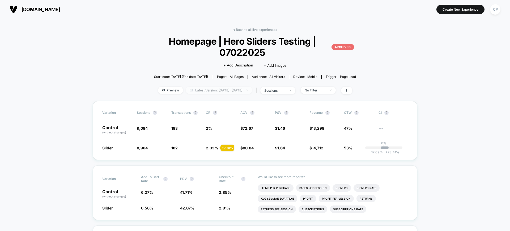
click at [240, 91] on span "Latest Version: Jul 8, 2025 - Jul 9, 2025" at bounding box center [219, 90] width 66 height 7
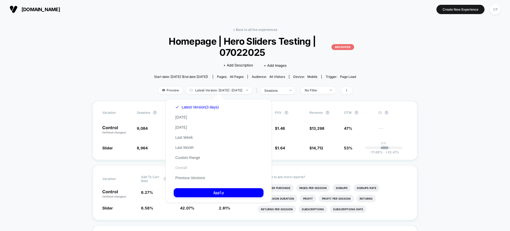
click at [186, 166] on button "Overall" at bounding box center [181, 167] width 15 height 5
click at [201, 192] on button "Apply" at bounding box center [219, 192] width 90 height 9
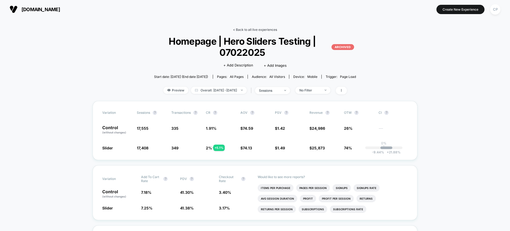
click at [253, 29] on link "< Back to all live experiences" at bounding box center [255, 30] width 44 height 4
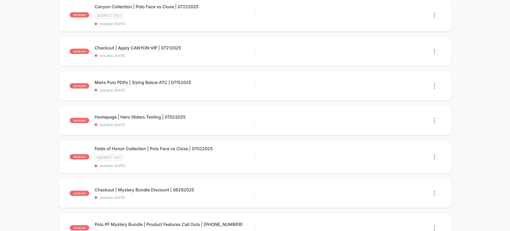
scroll to position [133, 0]
click at [344, 118] on div "Edit" at bounding box center [342, 120] width 25 height 12
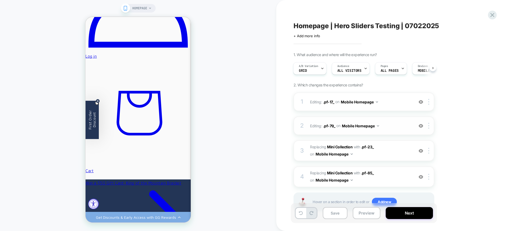
scroll to position [20, 0]
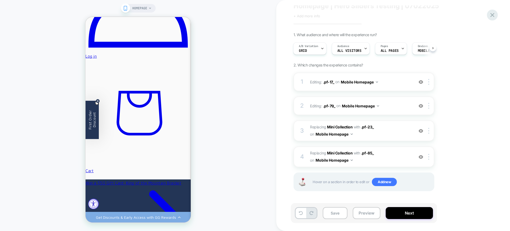
click at [490, 13] on icon at bounding box center [491, 14] width 7 height 7
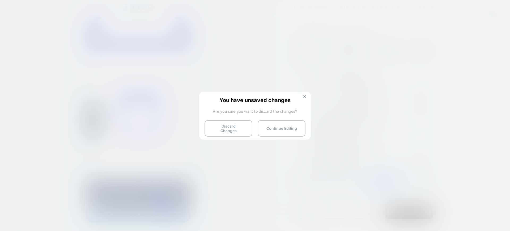
click at [288, 135] on div "You have unsaved changes Are you sure you want to discard the changes? Discard …" at bounding box center [254, 115] width 111 height 47
click at [291, 124] on button "Continue Editing" at bounding box center [281, 128] width 48 height 16
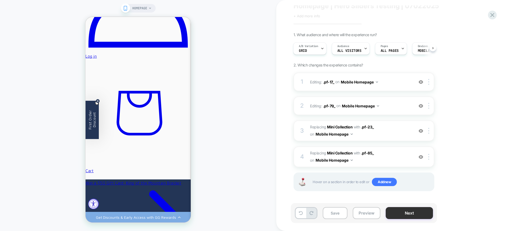
click at [420, 214] on button "Next" at bounding box center [408, 213] width 47 height 12
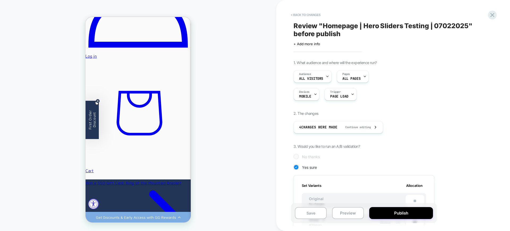
scroll to position [100, 0]
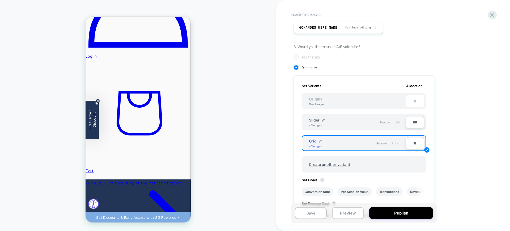
click at [396, 122] on span "Edit" at bounding box center [397, 121] width 5 height 3
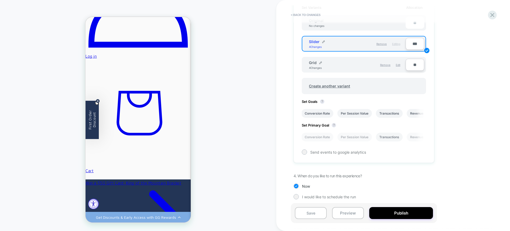
scroll to position [181, 0]
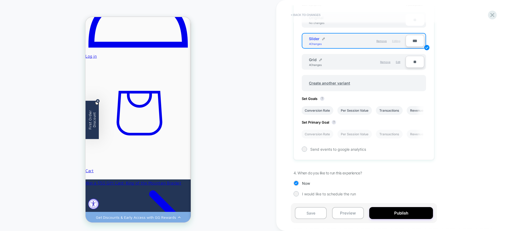
click at [312, 15] on button "< Back to changes" at bounding box center [305, 15] width 35 height 8
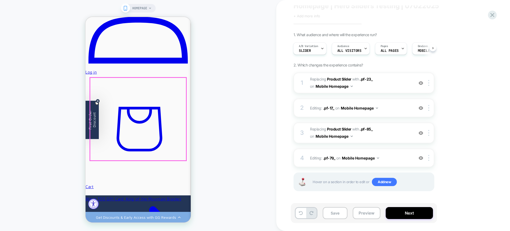
scroll to position [265, 0]
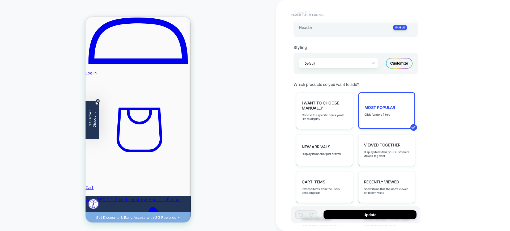
scroll to position [100, 0]
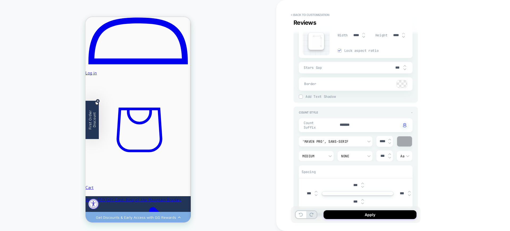
scroll to position [796, 0]
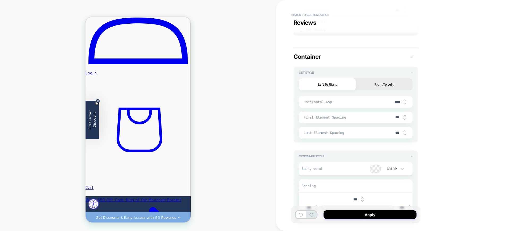
type textarea "*"
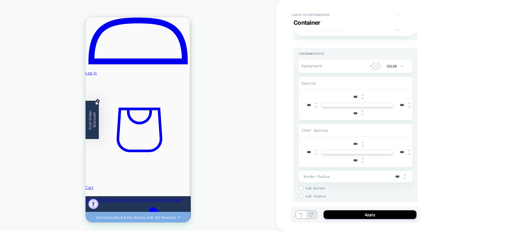
scroll to position [1273, 0]
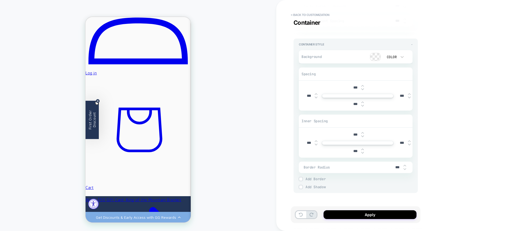
click at [399, 93] on input "***" at bounding box center [402, 95] width 12 height 5
type input "*****"
type textarea "*"
type input "******"
type textarea "*"
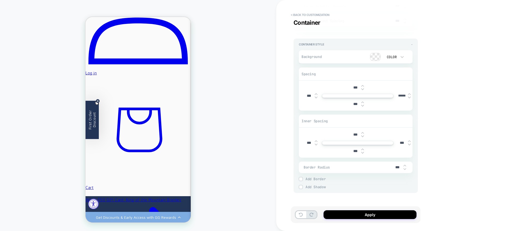
type input "*****"
type textarea "*"
type input "*****"
click at [354, 215] on button "Apply" at bounding box center [369, 214] width 93 height 9
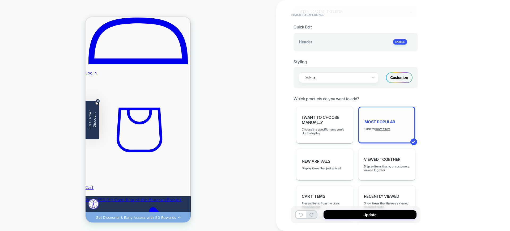
scroll to position [100, 0]
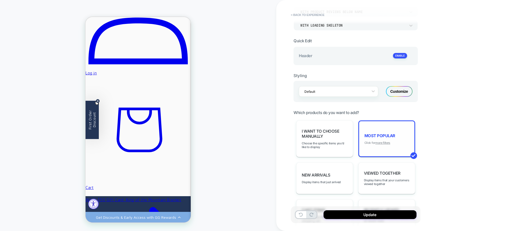
click at [382, 141] on u "more filters" at bounding box center [382, 143] width 15 height 4
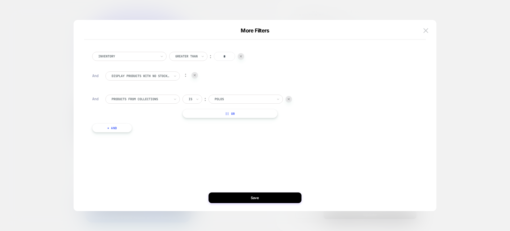
click at [120, 127] on button "+ And" at bounding box center [112, 127] width 40 height 9
click at [187, 134] on div "Is" at bounding box center [192, 132] width 20 height 9
click at [194, 153] on div "Is not" at bounding box center [205, 156] width 35 height 8
click at [225, 134] on div at bounding box center [251, 133] width 58 height 5
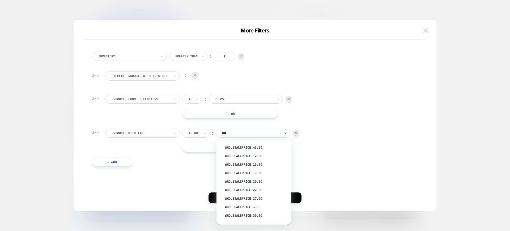
type input "****"
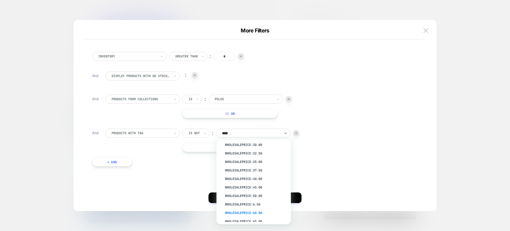
scroll to position [84, 0]
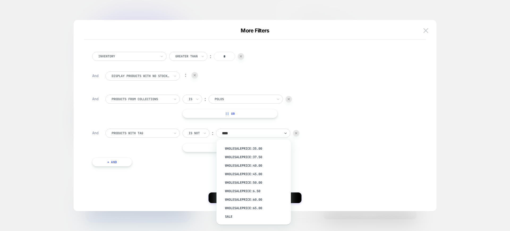
click at [240, 216] on div "sale" at bounding box center [256, 216] width 69 height 8
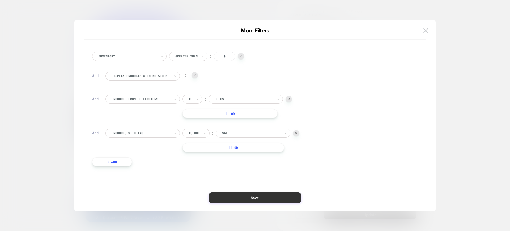
click at [263, 196] on button "Save" at bounding box center [254, 197] width 93 height 11
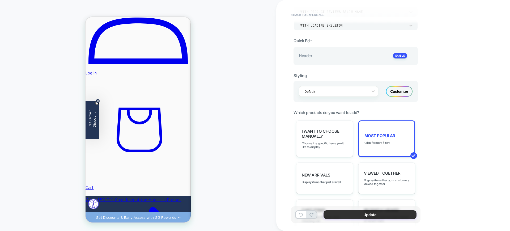
click at [380, 216] on button "Update" at bounding box center [369, 214] width 93 height 9
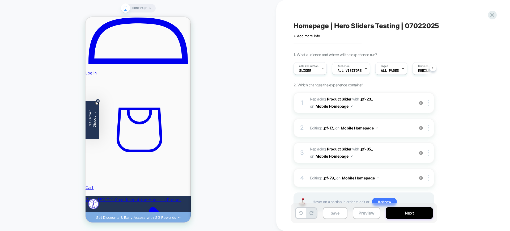
scroll to position [0, 0]
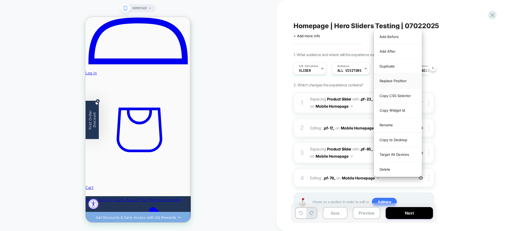
click at [0, 0] on div "Replace Position" at bounding box center [0, 0] width 0 height 0
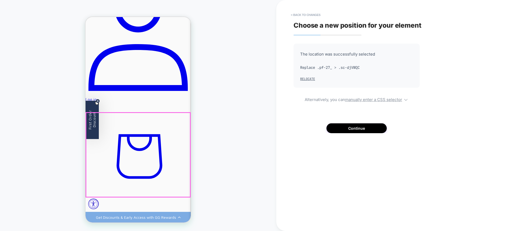
scroll to position [216, 0]
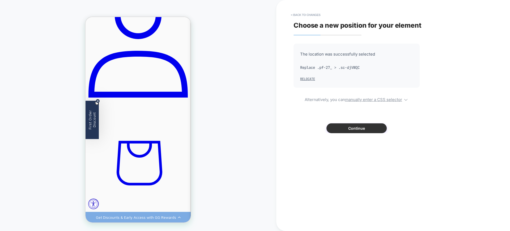
click at [349, 128] on button "Continue" at bounding box center [356, 128] width 60 height 10
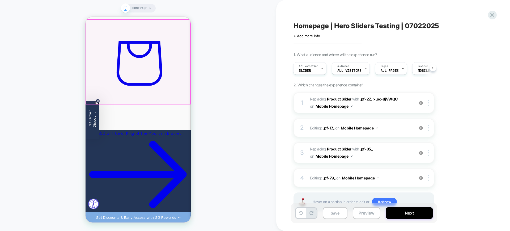
scroll to position [249, 0]
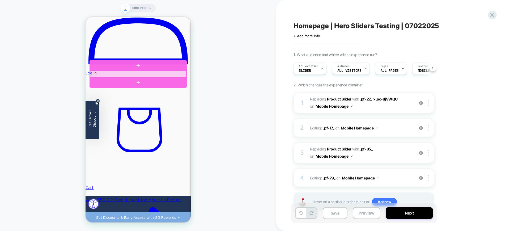
click at [144, 71] on div at bounding box center [138, 74] width 96 height 7
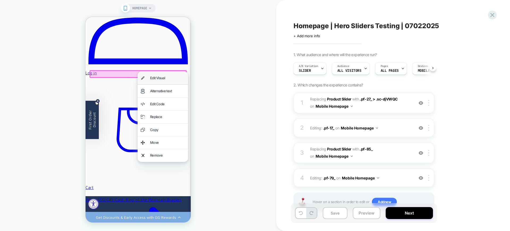
click at [153, 79] on div "Edit Visual" at bounding box center [167, 78] width 35 height 6
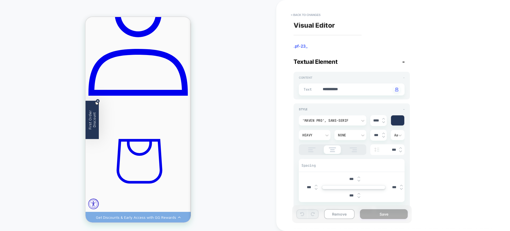
scroll to position [203, 0]
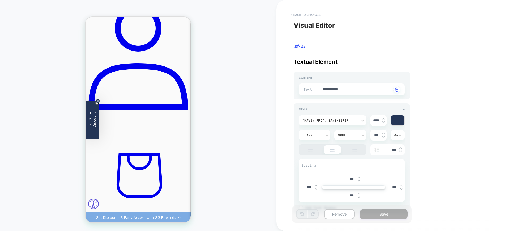
type textarea "*"
type textarea "**********"
click at [0, 0] on textarea "**********" at bounding box center [0, 0] width 0 height 0
type textarea "*"
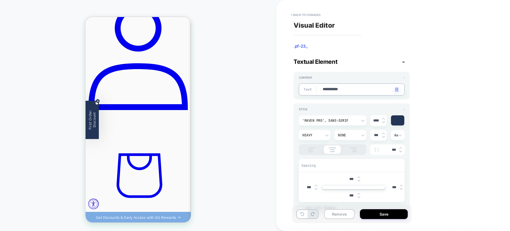
type textarea "**********"
type textarea "*"
type textarea "**********"
click at [21, 3] on button "Save" at bounding box center [18, 1] width 5 height 4
type textarea "*"
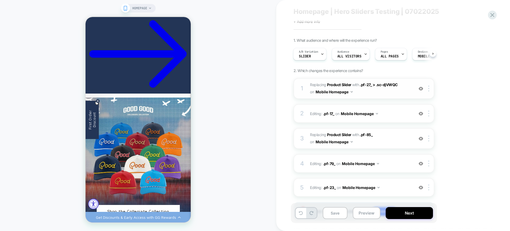
scroll to position [11, 0]
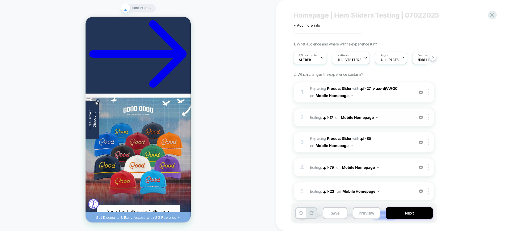
click at [0, 0] on img at bounding box center [0, 0] width 0 height 0
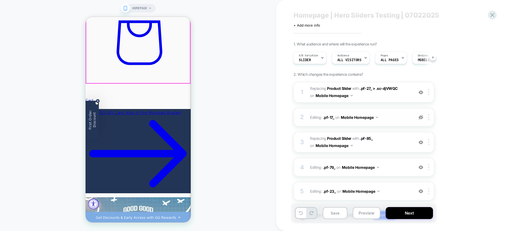
scroll to position [269, 0]
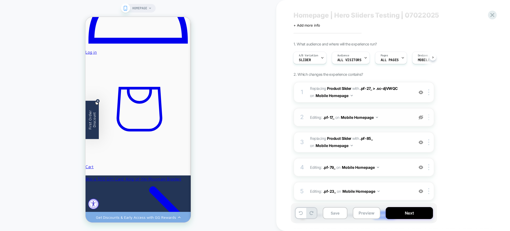
click at [0, 0] on img at bounding box center [0, 0] width 0 height 0
click at [0, 0] on div "Delete" at bounding box center [0, 0] width 0 height 0
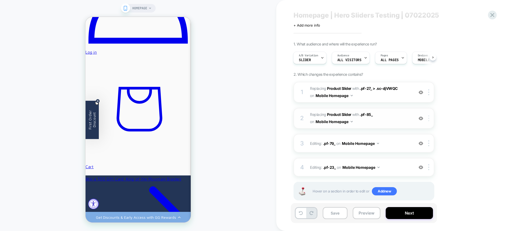
click at [0, 0] on img at bounding box center [0, 0] width 0 height 0
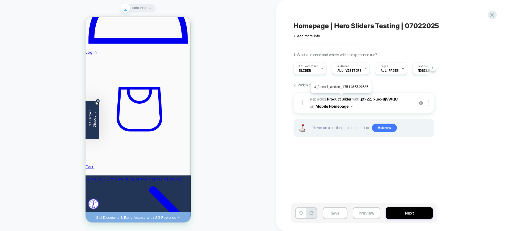
click at [340, 97] on b "Product Slider" at bounding box center [339, 99] width 24 height 5
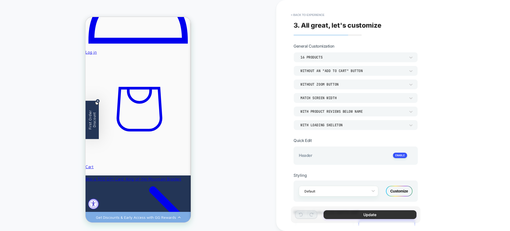
scroll to position [257, 0]
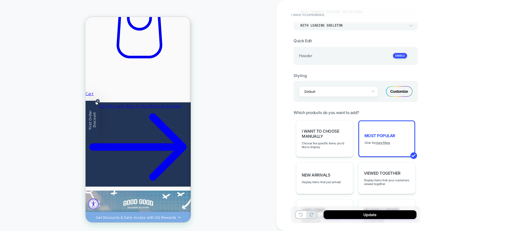
scroll to position [0, 952]
click at [105, 205] on button "Update" at bounding box center [52, 200] width 105 height 11
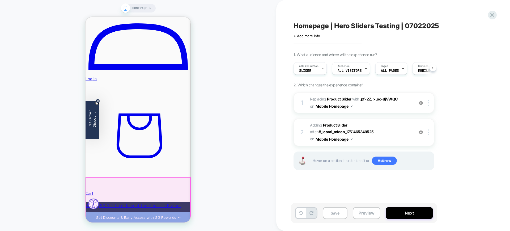
scroll to position [376, 0]
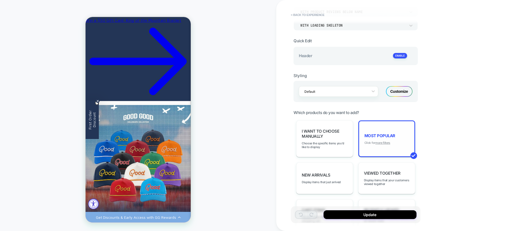
click at [382, 143] on u "more filters" at bounding box center [382, 143] width 15 height 4
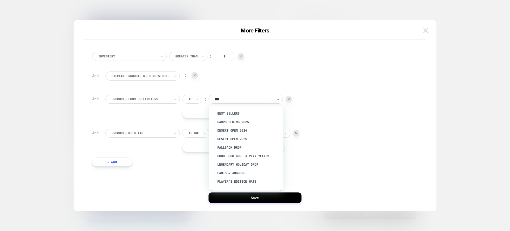
type input "****"
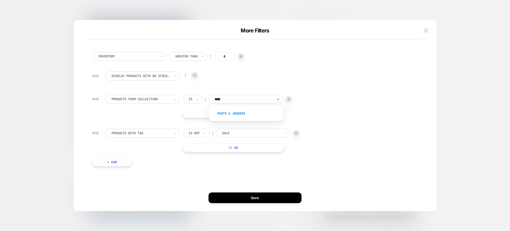
click at [244, 113] on div "Pants & Joggers" at bounding box center [248, 113] width 69 height 8
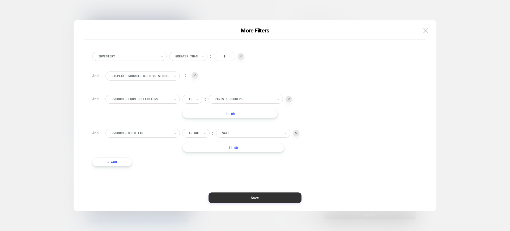
click at [257, 197] on button "Save" at bounding box center [254, 197] width 93 height 11
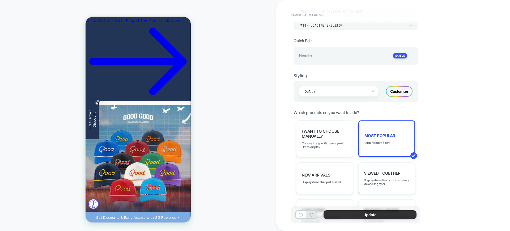
click at [105, 205] on button "Update" at bounding box center [52, 200] width 105 height 11
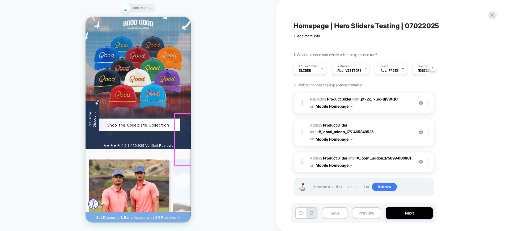
scroll to position [527, 0]
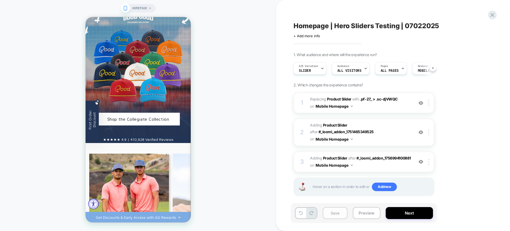
click at [0, 0] on button "Save" at bounding box center [0, 0] width 0 height 0
click at [0, 0] on img at bounding box center [0, 0] width 0 height 0
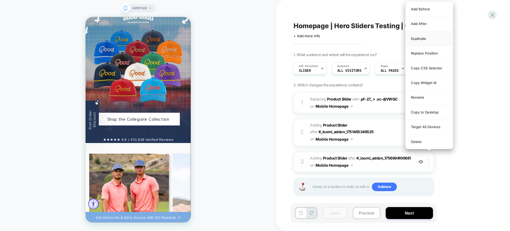
click at [0, 0] on div "Duplicate" at bounding box center [0, 0] width 0 height 0
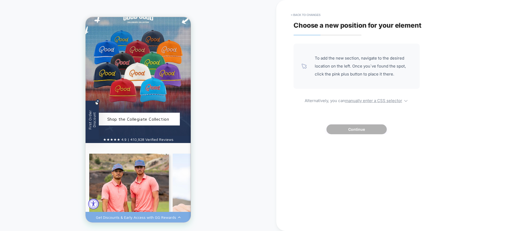
scroll to position [428, 0]
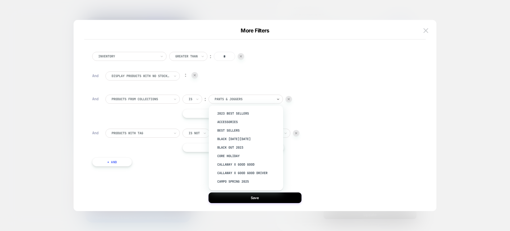
click at [251, 100] on div at bounding box center [243, 99] width 58 height 5
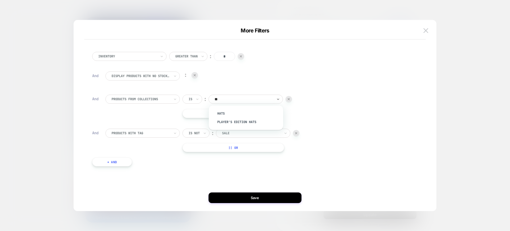
type input "***"
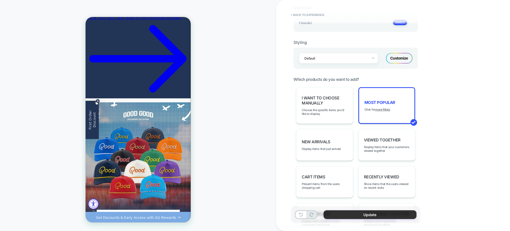
click at [374, 212] on button "Update" at bounding box center [369, 214] width 93 height 9
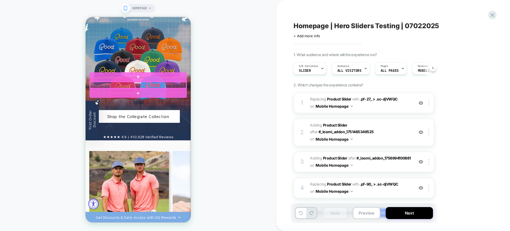
click at [149, 83] on div at bounding box center [138, 85] width 96 height 7
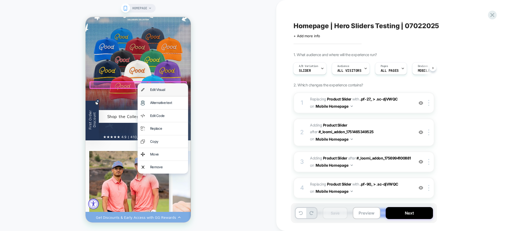
click at [160, 92] on div "Edit Visual" at bounding box center [167, 90] width 35 height 6
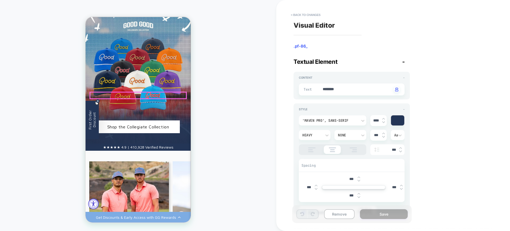
type textarea "*"
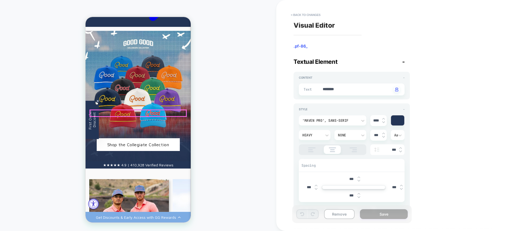
scroll to position [495, 0]
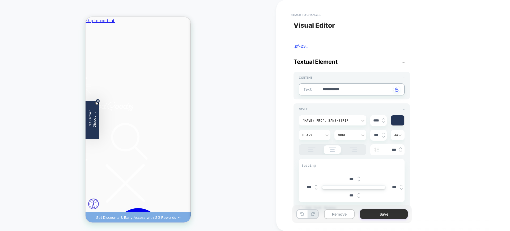
scroll to position [203, 0]
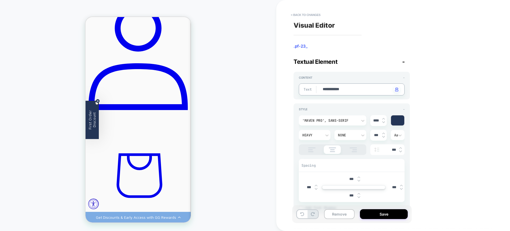
type textarea "**********"
click at [0, 0] on button "Save" at bounding box center [0, 0] width 0 height 0
type textarea "*"
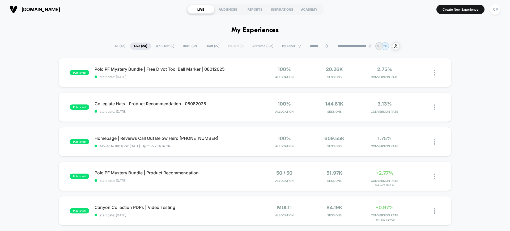
click at [208, 47] on span "Draft ( 22 )" at bounding box center [212, 45] width 22 height 7
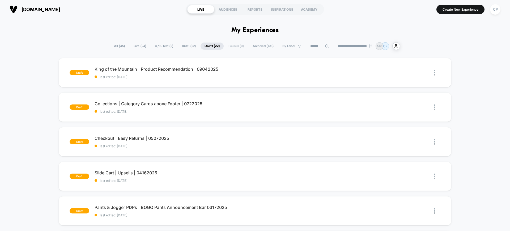
click at [181, 45] on span "100% ( 22 )" at bounding box center [189, 45] width 22 height 7
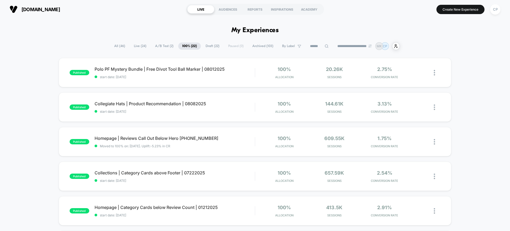
click at [157, 44] on span "A/B Test ( 2 )" at bounding box center [164, 45] width 26 height 7
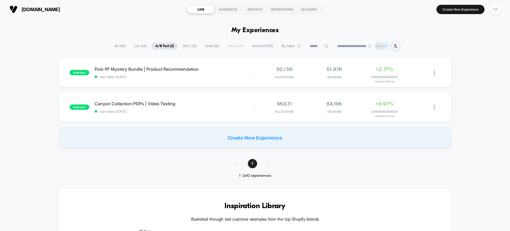
click at [134, 44] on span "Live ( 24 )" at bounding box center [140, 45] width 20 height 7
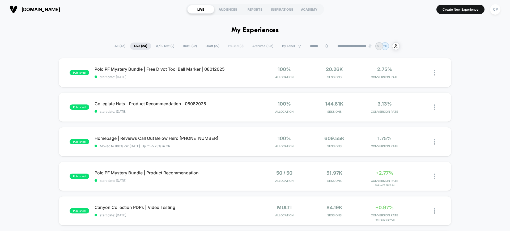
click at [118, 44] on span "All ( 46 )" at bounding box center [119, 45] width 19 height 7
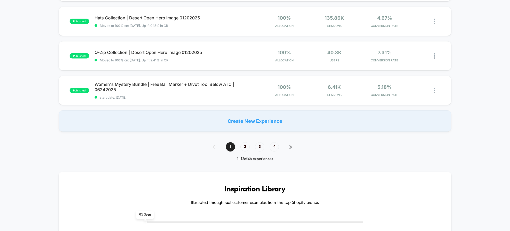
scroll to position [365, 0]
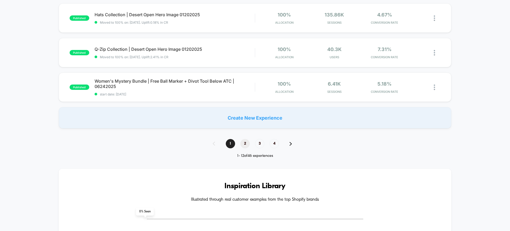
click at [246, 140] on span "2" at bounding box center [244, 143] width 9 height 9
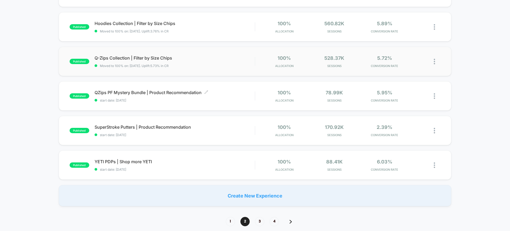
scroll to position [299, 0]
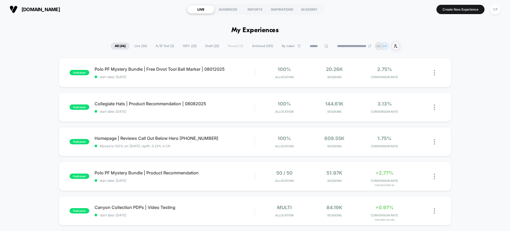
click at [210, 45] on span "Draft ( 22 )" at bounding box center [212, 45] width 22 height 7
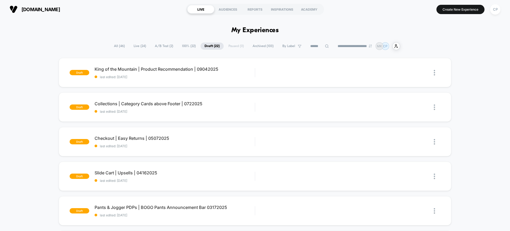
click at [117, 42] on div "**********" at bounding box center [255, 46] width 290 height 8
click at [115, 45] on span "All ( 46 )" at bounding box center [119, 45] width 19 height 7
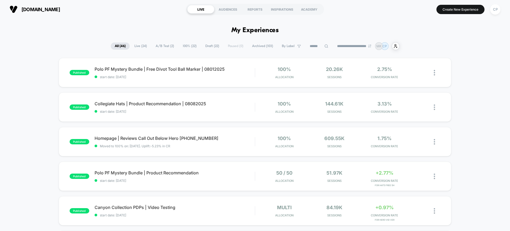
click at [324, 46] on icon at bounding box center [326, 46] width 4 height 4
type input "******"
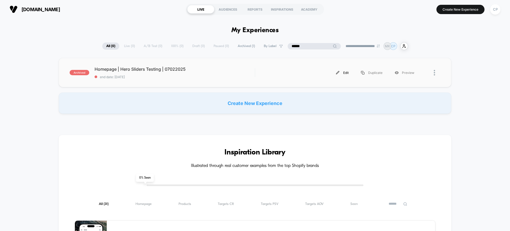
click at [347, 72] on div "Edit" at bounding box center [342, 73] width 25 height 12
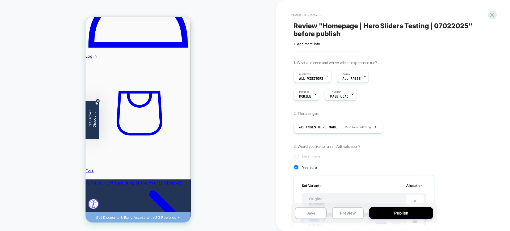
scroll to position [0, 1]
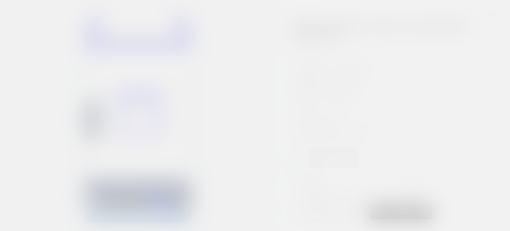
scroll to position [57, 0]
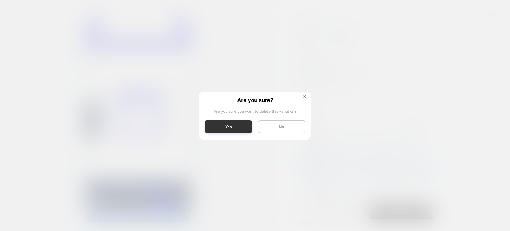
click at [230, 128] on button "Yes" at bounding box center [228, 126] width 48 height 13
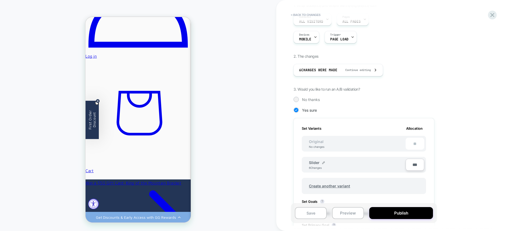
click at [416, 164] on input "***" at bounding box center [414, 164] width 19 height 12
type input "**"
type input "***"
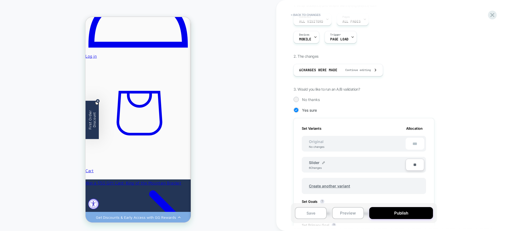
type input "***"
type input "****"
type input "**"
type input "****"
click at [317, 214] on button "Save" at bounding box center [311, 213] width 32 height 12
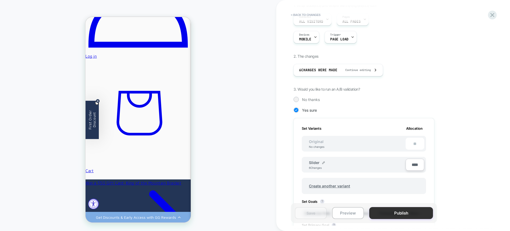
click at [398, 212] on button "Publish" at bounding box center [401, 213] width 64 height 12
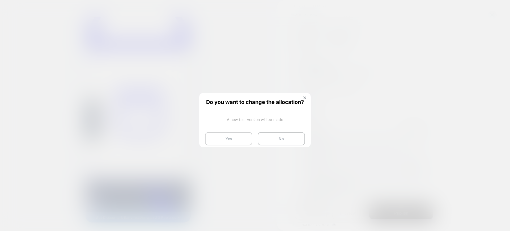
click at [233, 140] on button "Yes" at bounding box center [228, 138] width 47 height 13
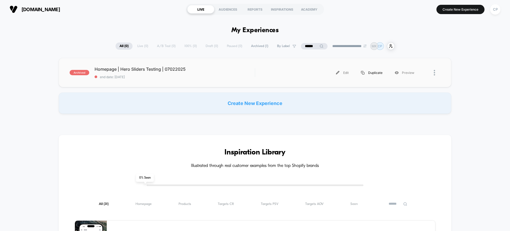
click at [367, 73] on div "Duplicate" at bounding box center [372, 73] width 34 height 12
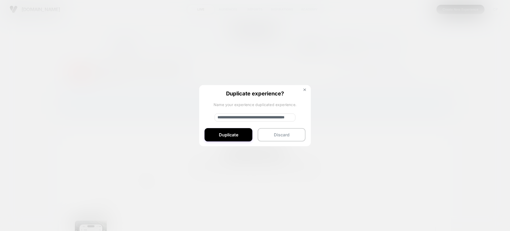
drag, startPoint x: 236, startPoint y: 118, endPoint x: 89, endPoint y: 103, distance: 147.3
click at [260, 79] on div "**********" at bounding box center [340, 73] width 160 height 12
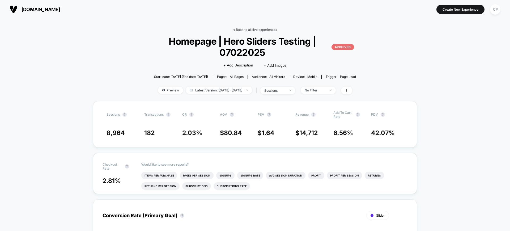
click at [251, 31] on link "< Back to all live experiences" at bounding box center [255, 30] width 44 height 4
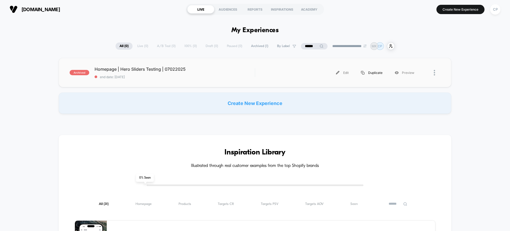
click at [379, 74] on div "Duplicate" at bounding box center [372, 73] width 34 height 12
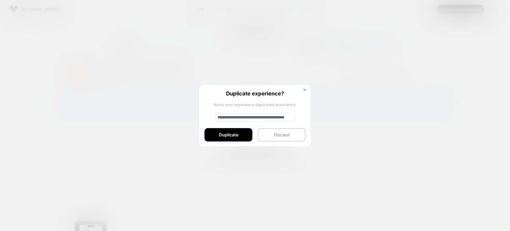
click at [237, 116] on input "**********" at bounding box center [254, 117] width 81 height 8
type input "**********"
click at [230, 131] on button "Duplicate" at bounding box center [228, 134] width 48 height 13
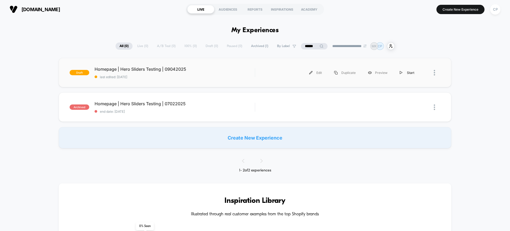
click at [410, 72] on div "Start" at bounding box center [406, 73] width 27 height 12
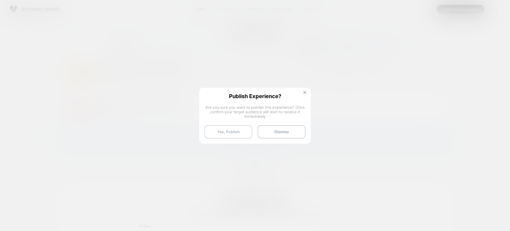
click at [240, 130] on button "Yes, Publish" at bounding box center [228, 131] width 48 height 13
